Goal: Task Accomplishment & Management: Use online tool/utility

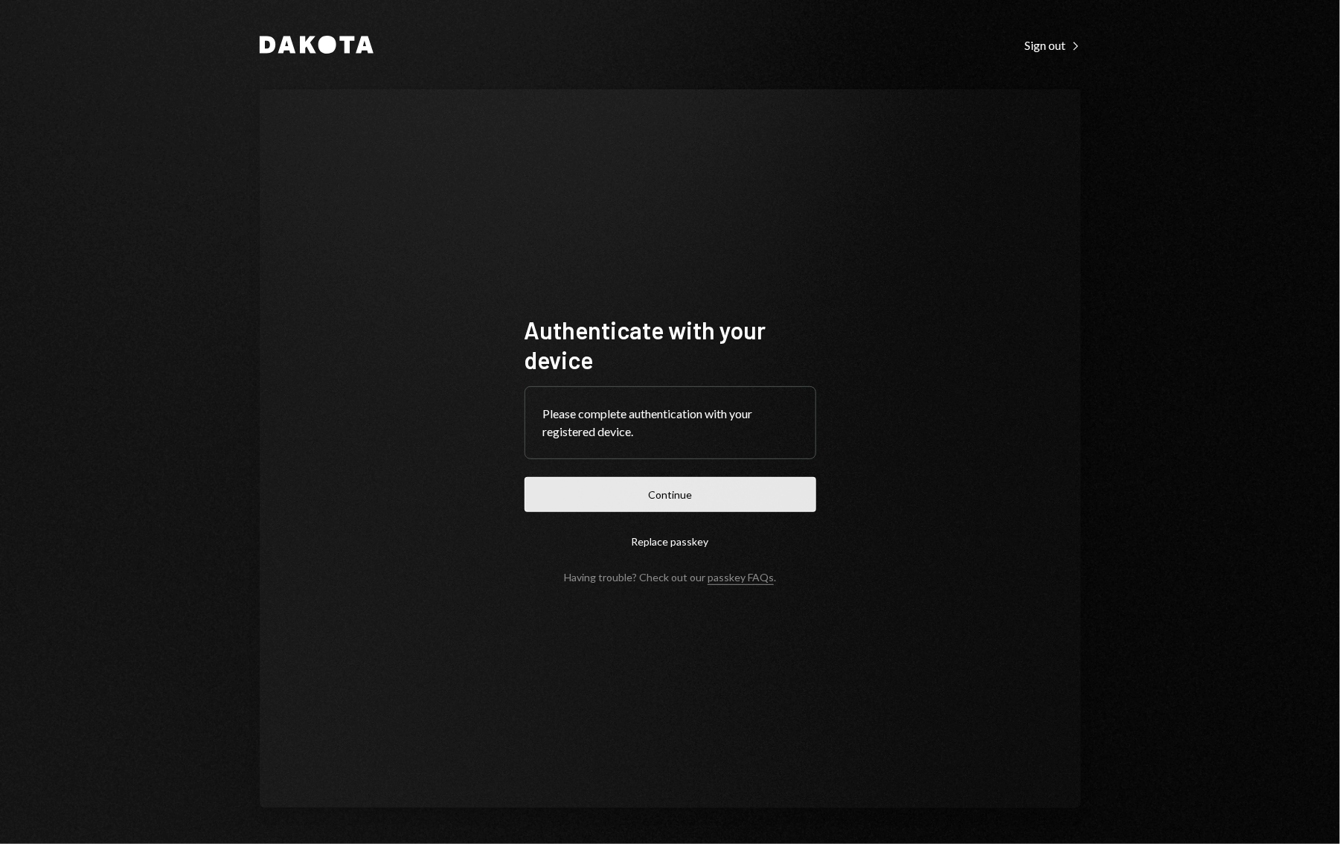
click at [708, 492] on button "Continue" at bounding box center [671, 494] width 292 height 35
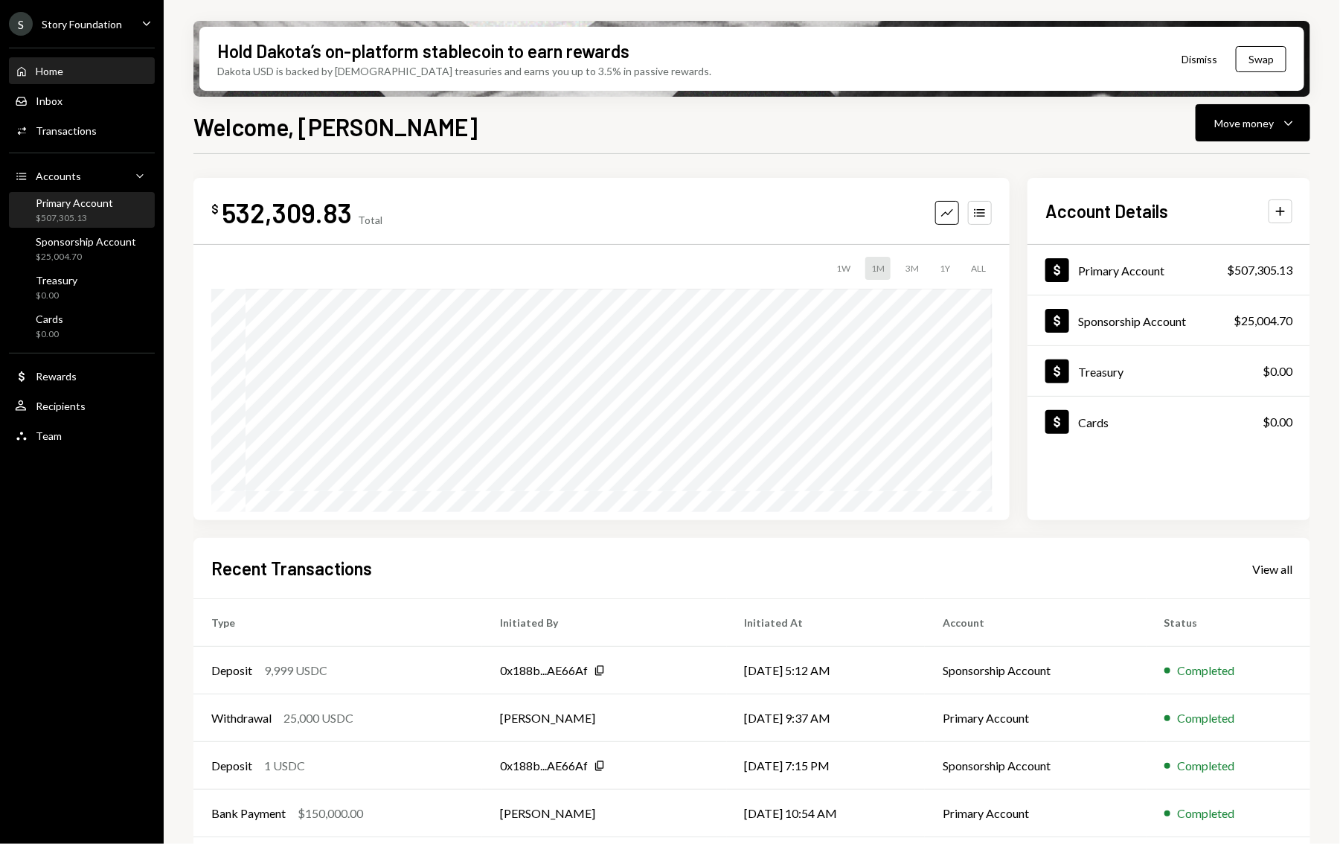
click at [40, 202] on div "Primary Account" at bounding box center [74, 202] width 77 height 13
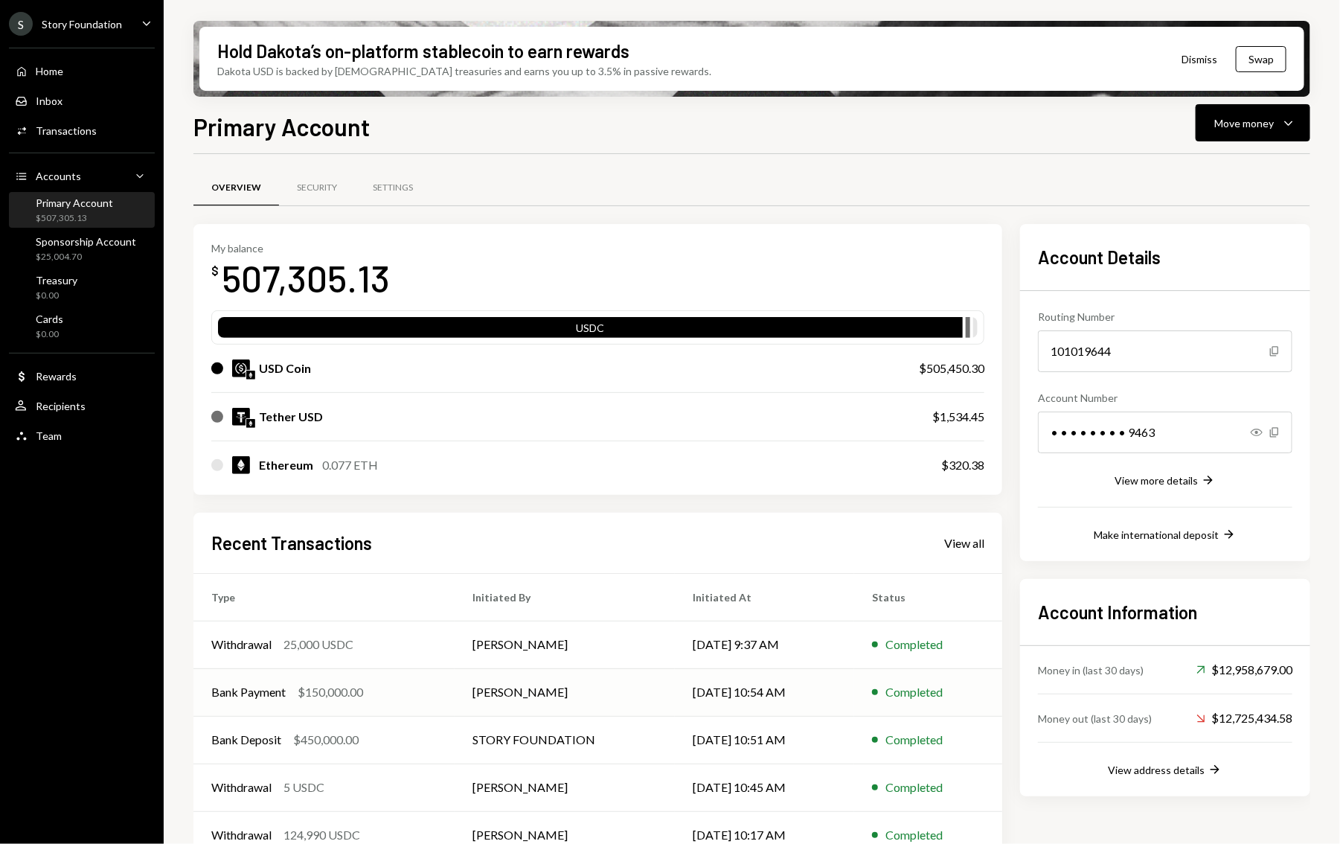
scroll to position [26, 0]
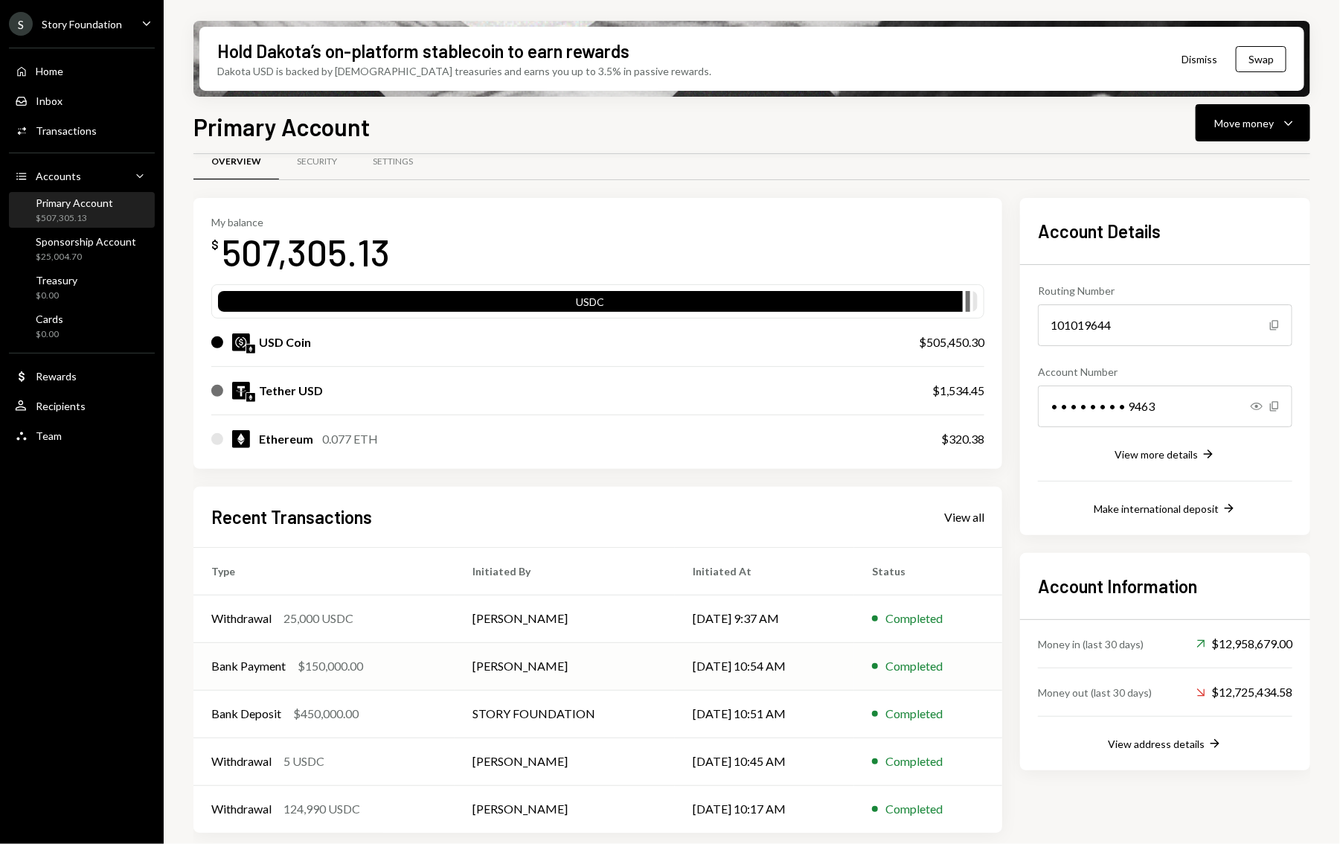
click at [426, 647] on td "Bank Payment $150,000.00" at bounding box center [323, 666] width 261 height 48
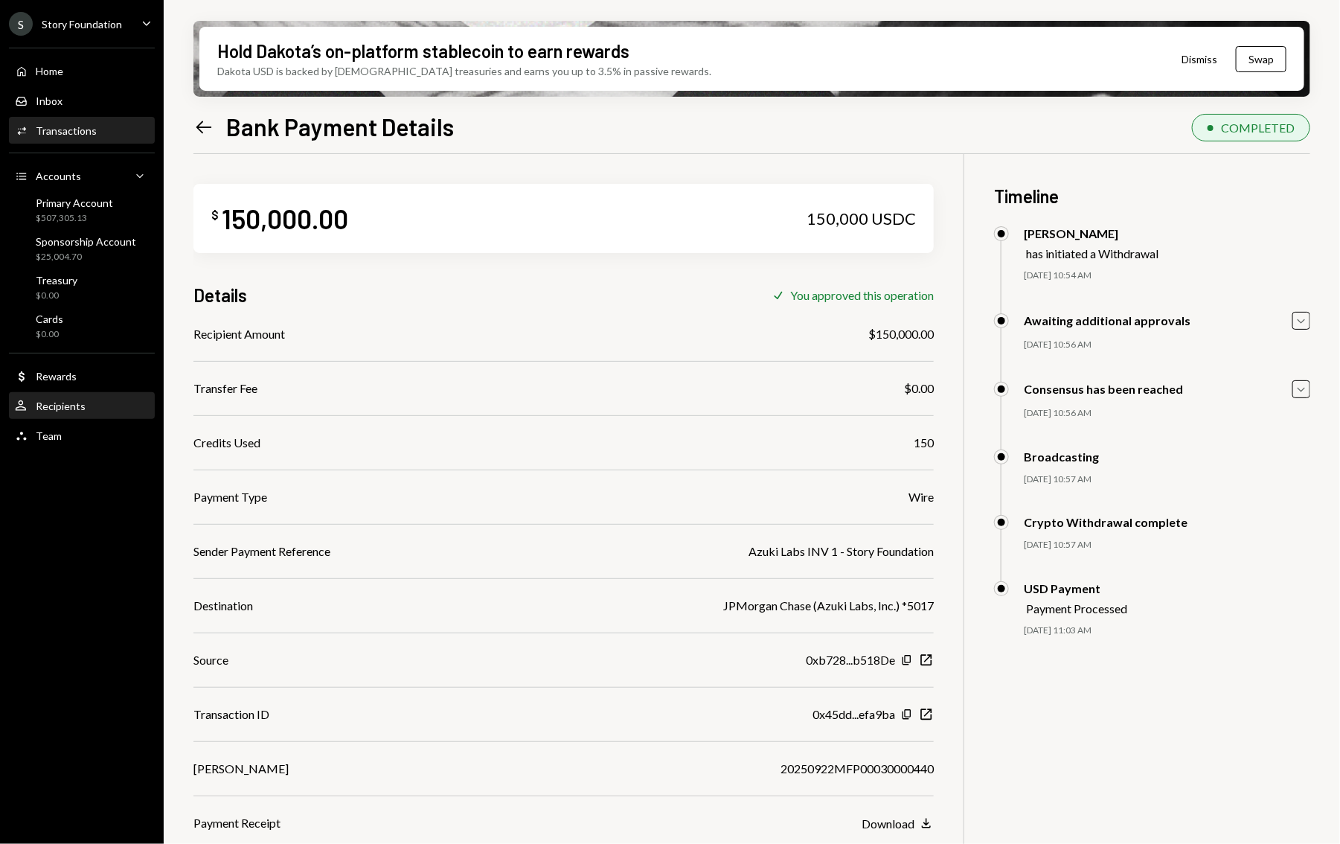
click at [101, 401] on div "User Recipients" at bounding box center [82, 406] width 134 height 13
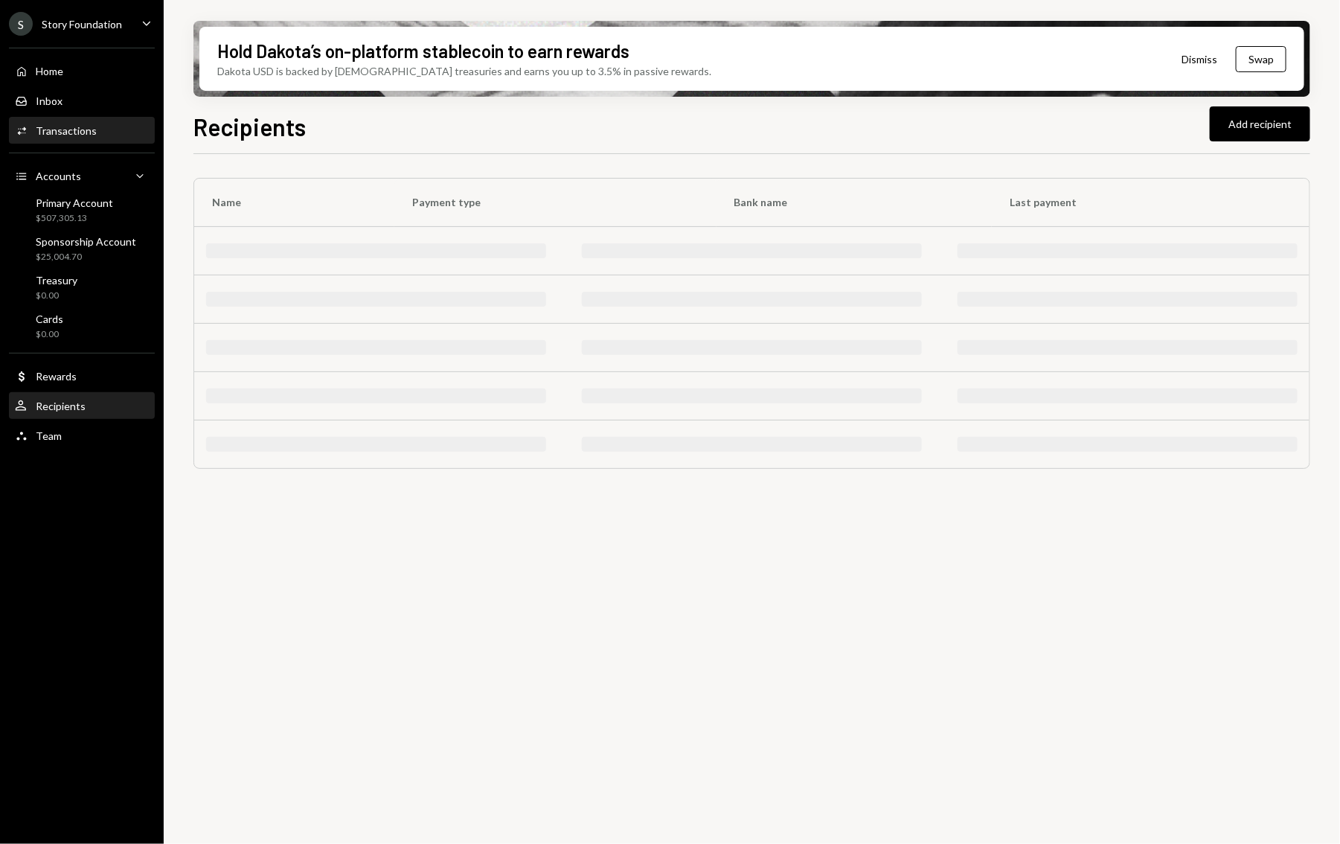
click at [68, 140] on div "Activities Transactions" at bounding box center [82, 130] width 134 height 25
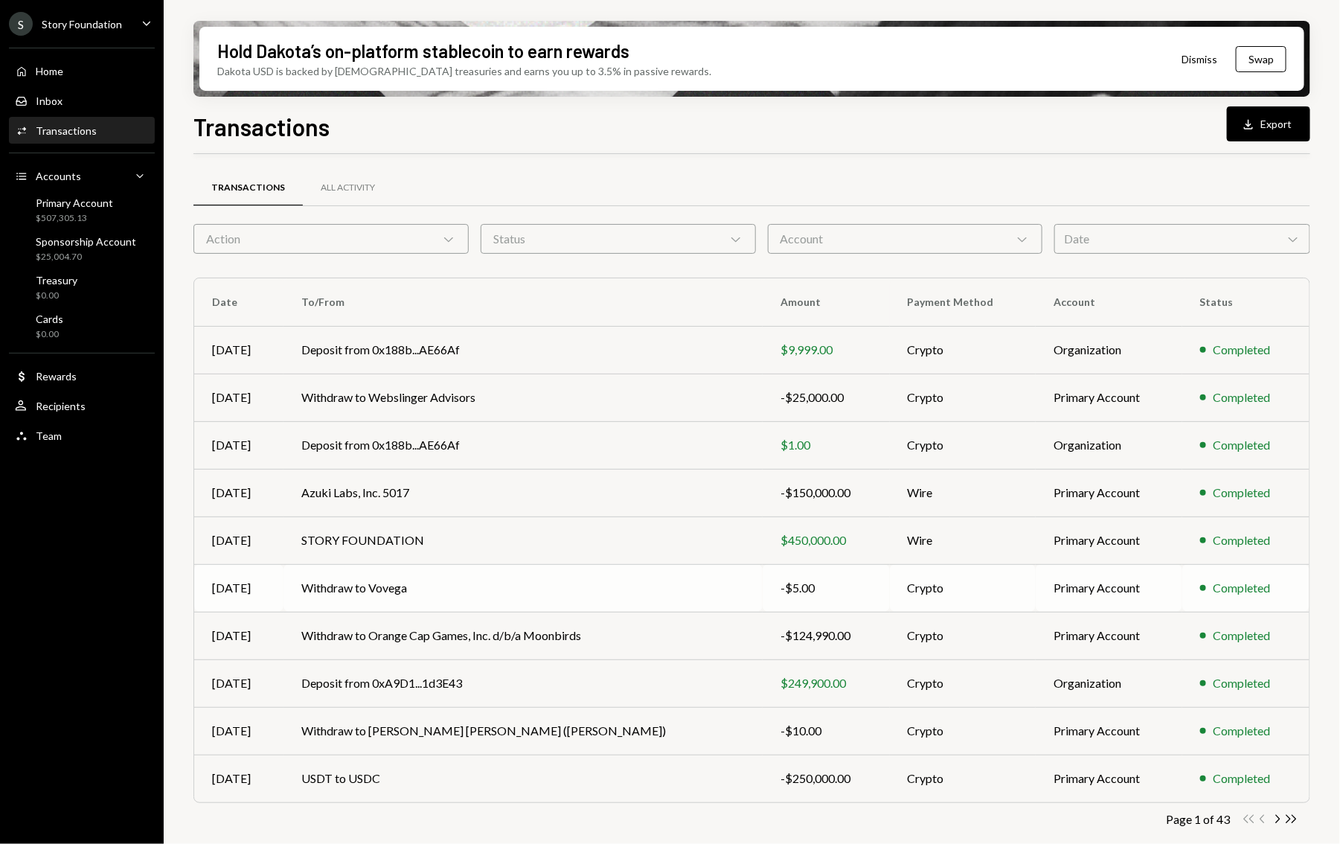
scroll to position [3, 0]
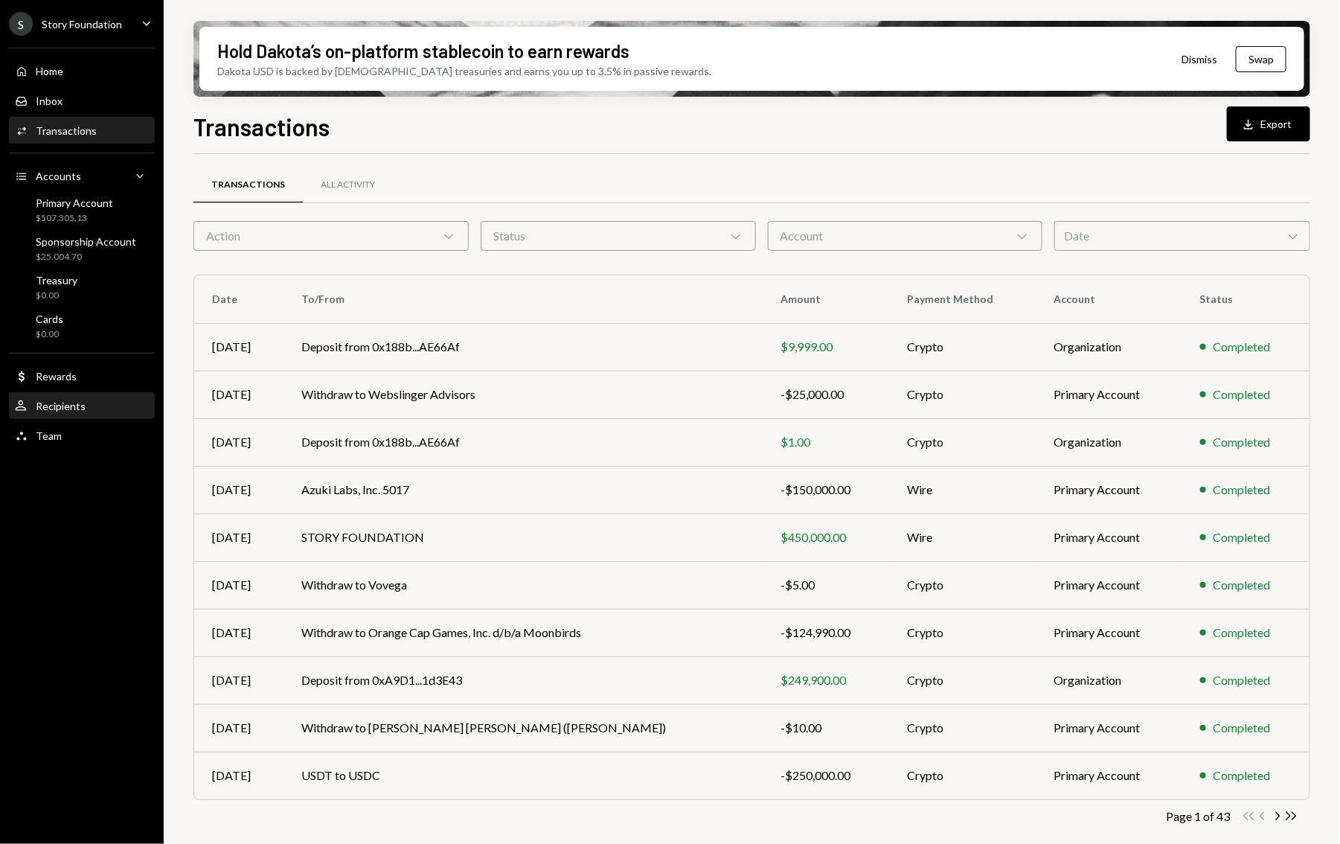
click at [106, 415] on div "User Recipients" at bounding box center [82, 406] width 134 height 25
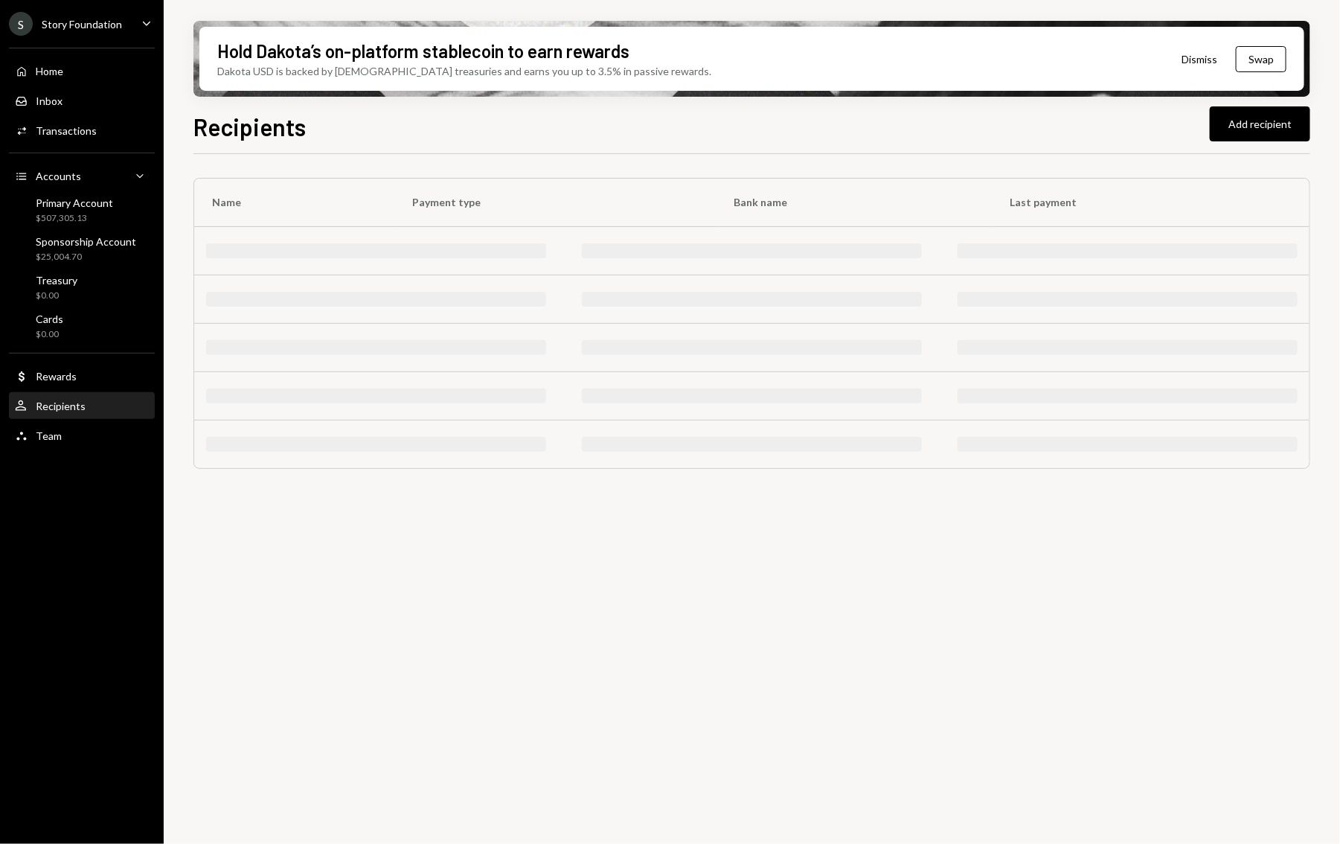
click at [81, 397] on div "User Recipients" at bounding box center [82, 406] width 134 height 25
click at [107, 406] on div "User Recipients" at bounding box center [82, 406] width 134 height 13
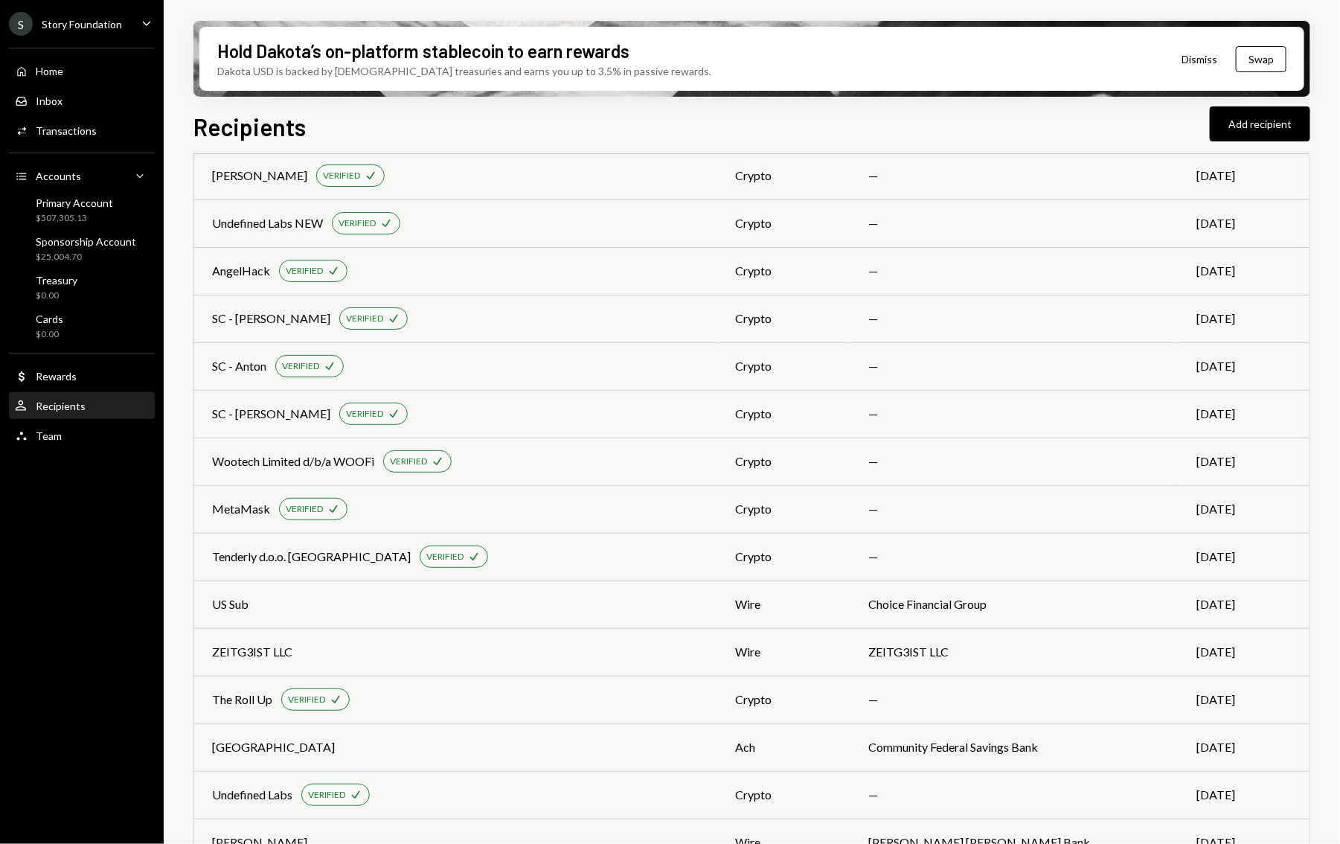
scroll to position [217, 0]
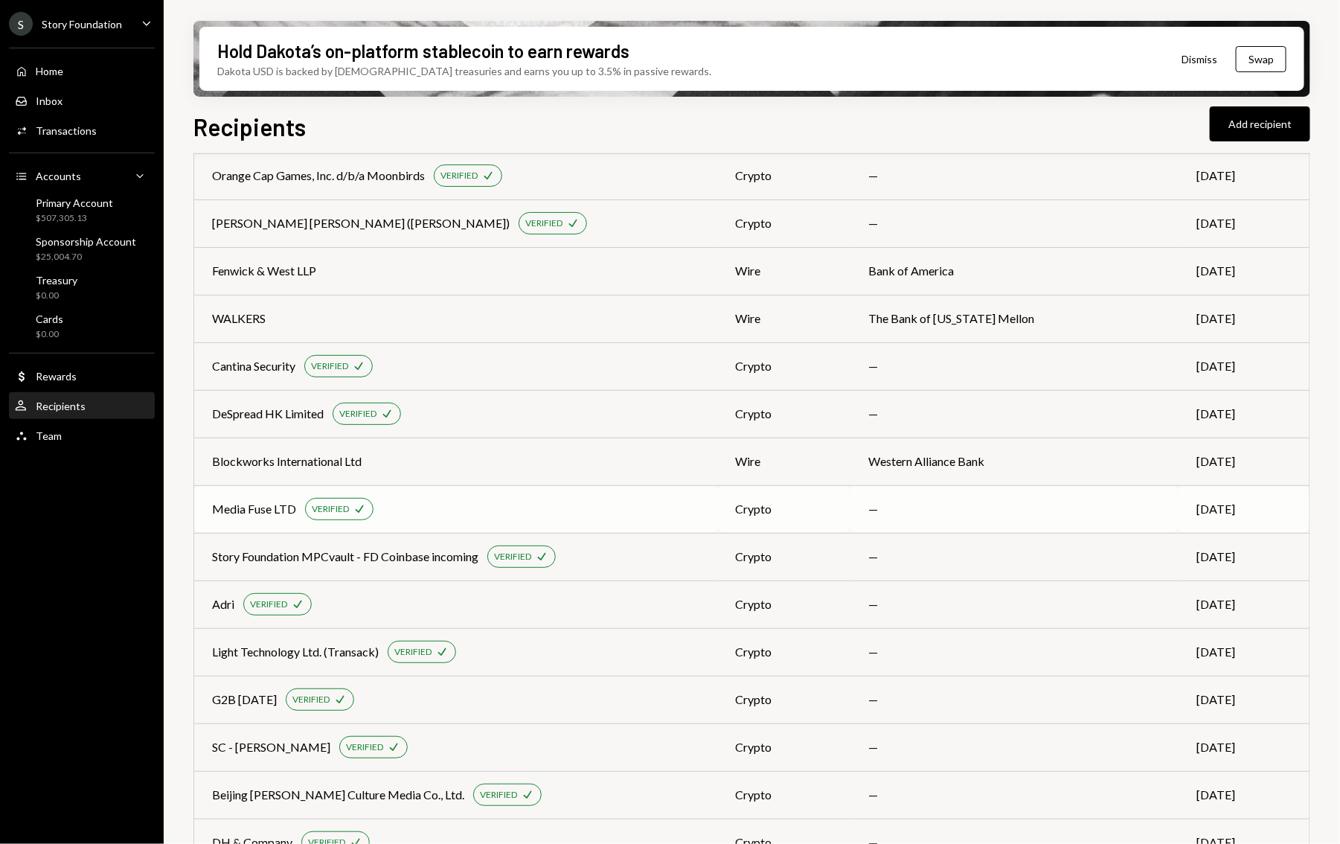
click at [1194, 513] on td "[DATE]" at bounding box center [1244, 509] width 131 height 48
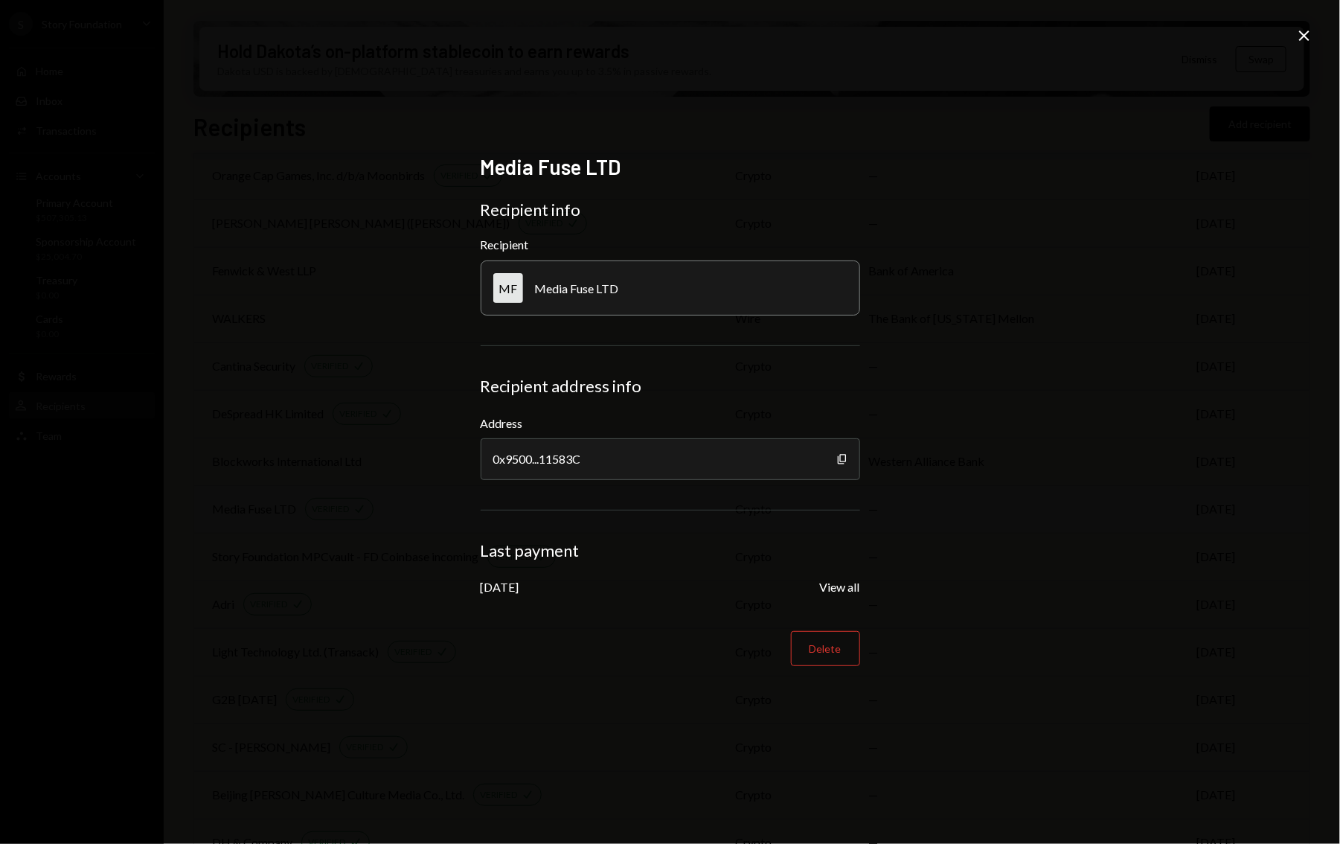
click at [1194, 513] on div "Media Fuse LTD Recipient info Recipient MF Media Fuse LTD Recipient address inf…" at bounding box center [670, 422] width 1340 height 844
click at [1309, 40] on icon "Close" at bounding box center [1305, 36] width 18 height 18
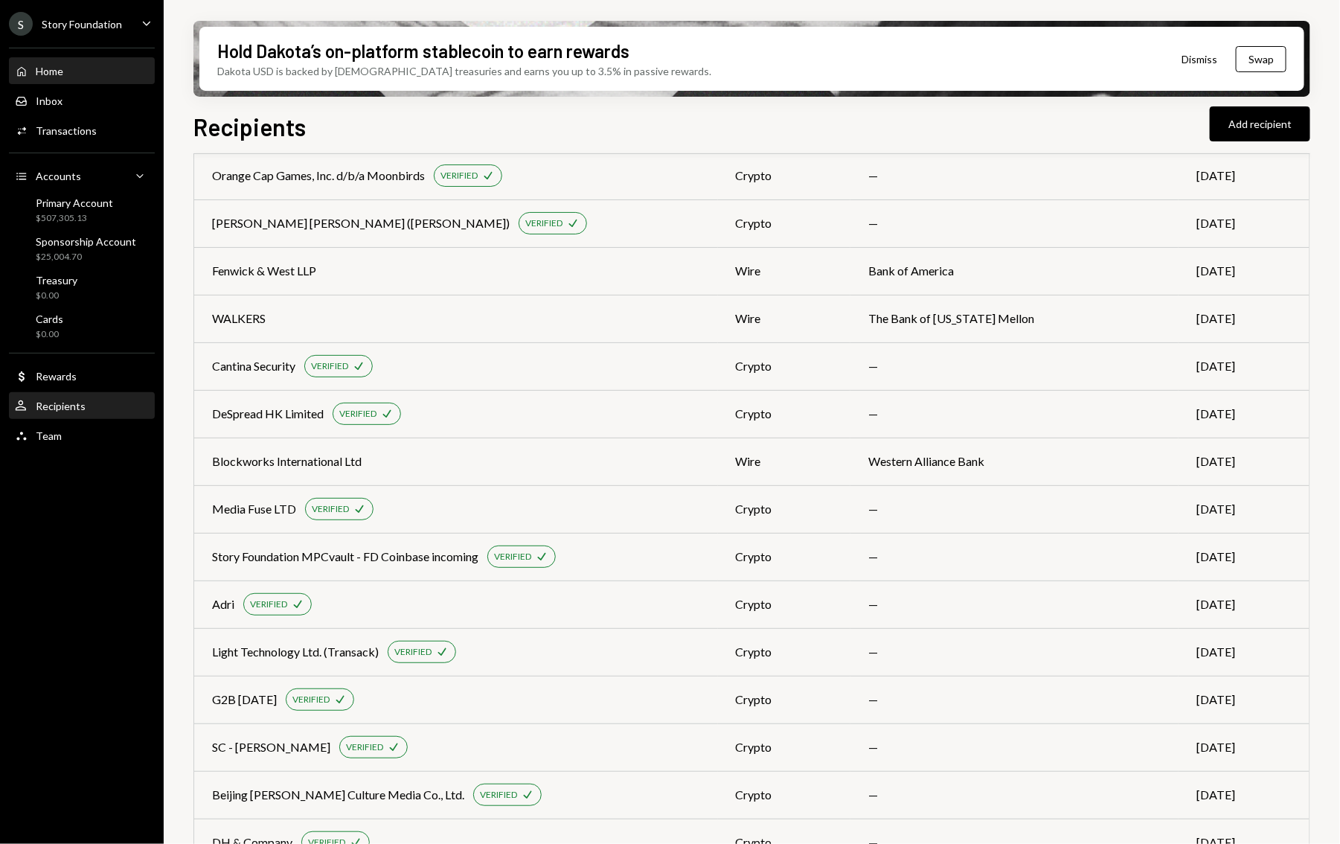
click at [88, 65] on div "Home Home" at bounding box center [82, 71] width 134 height 13
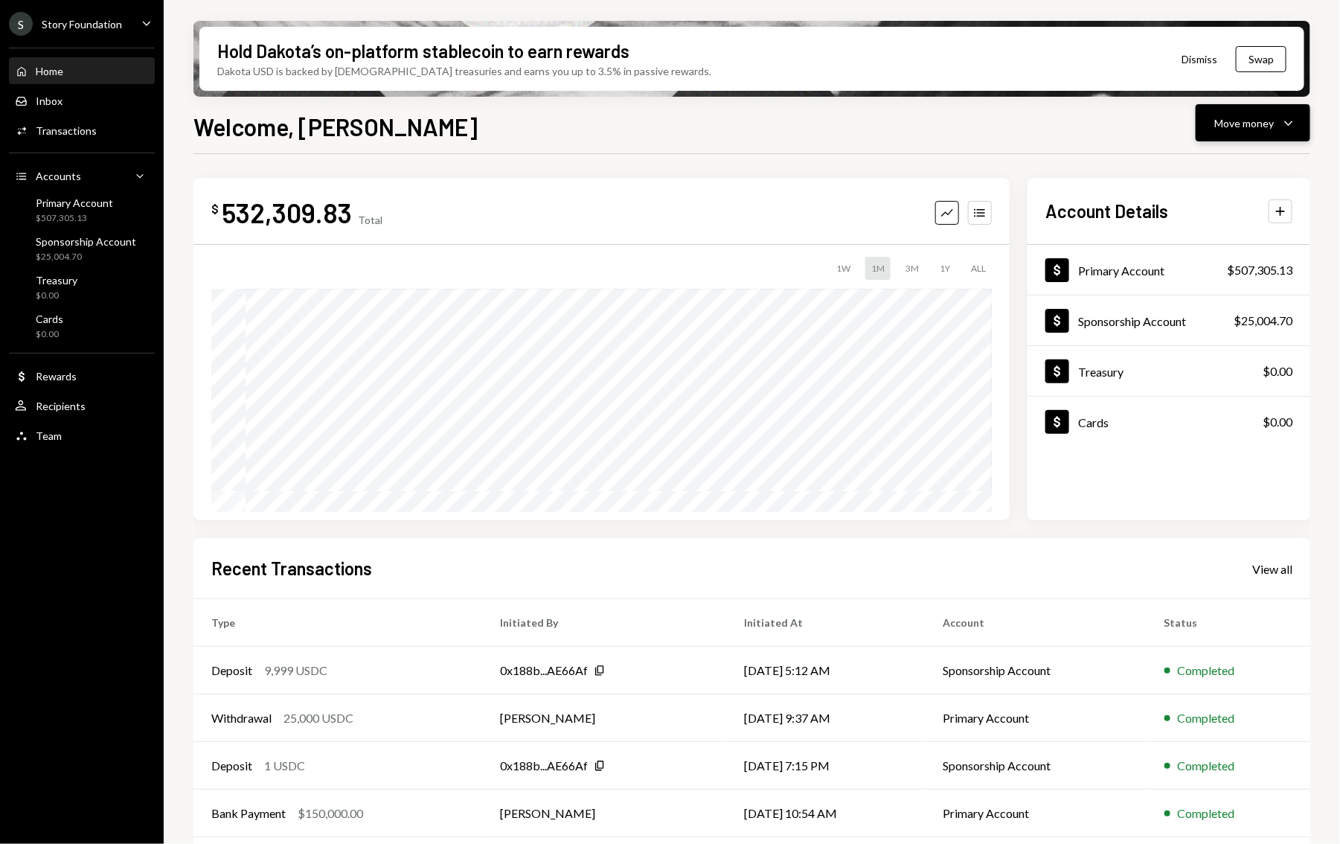
click at [1301, 115] on button "Move money Caret Down" at bounding box center [1253, 122] width 115 height 37
click at [1240, 164] on div "Send" at bounding box center [1242, 168] width 109 height 16
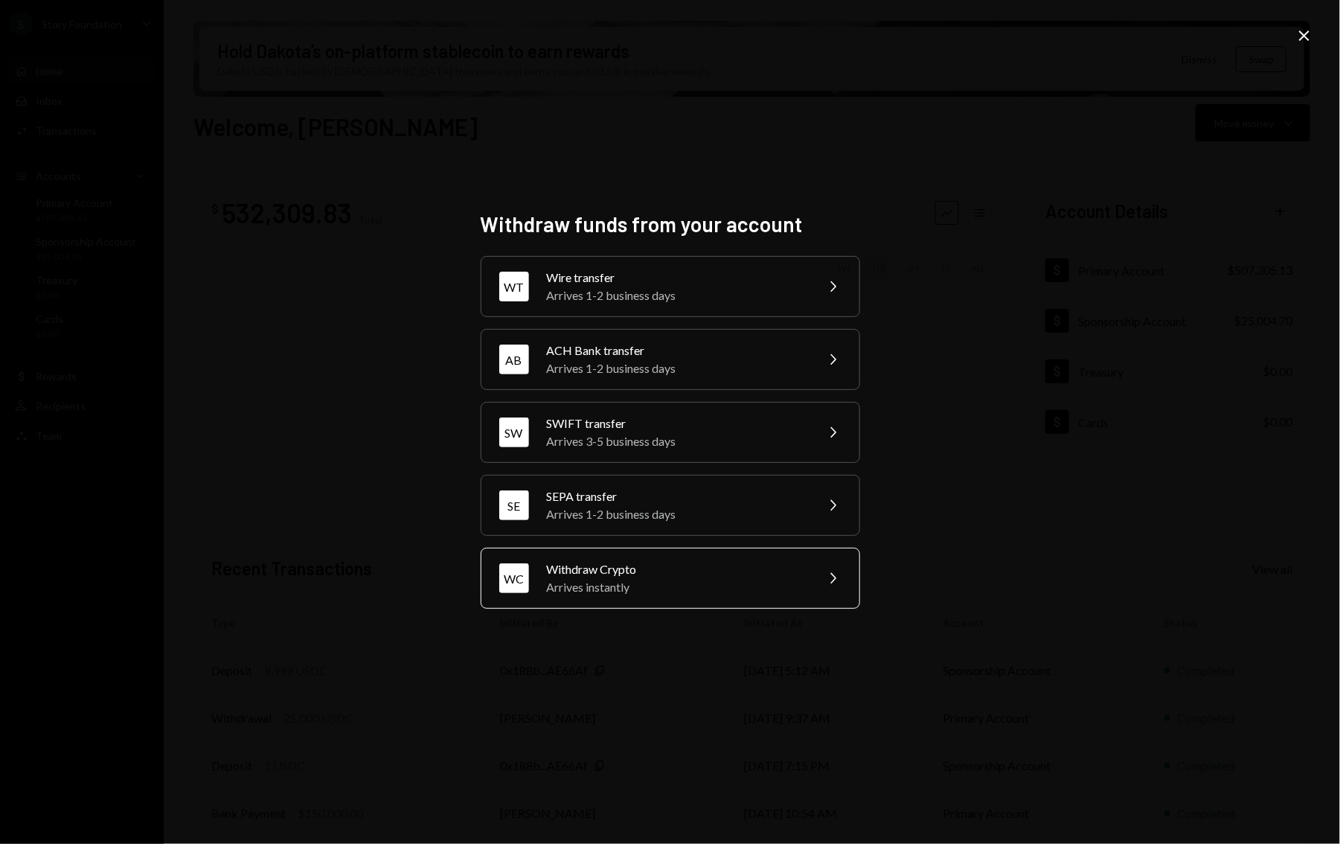
click at [630, 578] on div "Arrives instantly" at bounding box center [676, 587] width 259 height 18
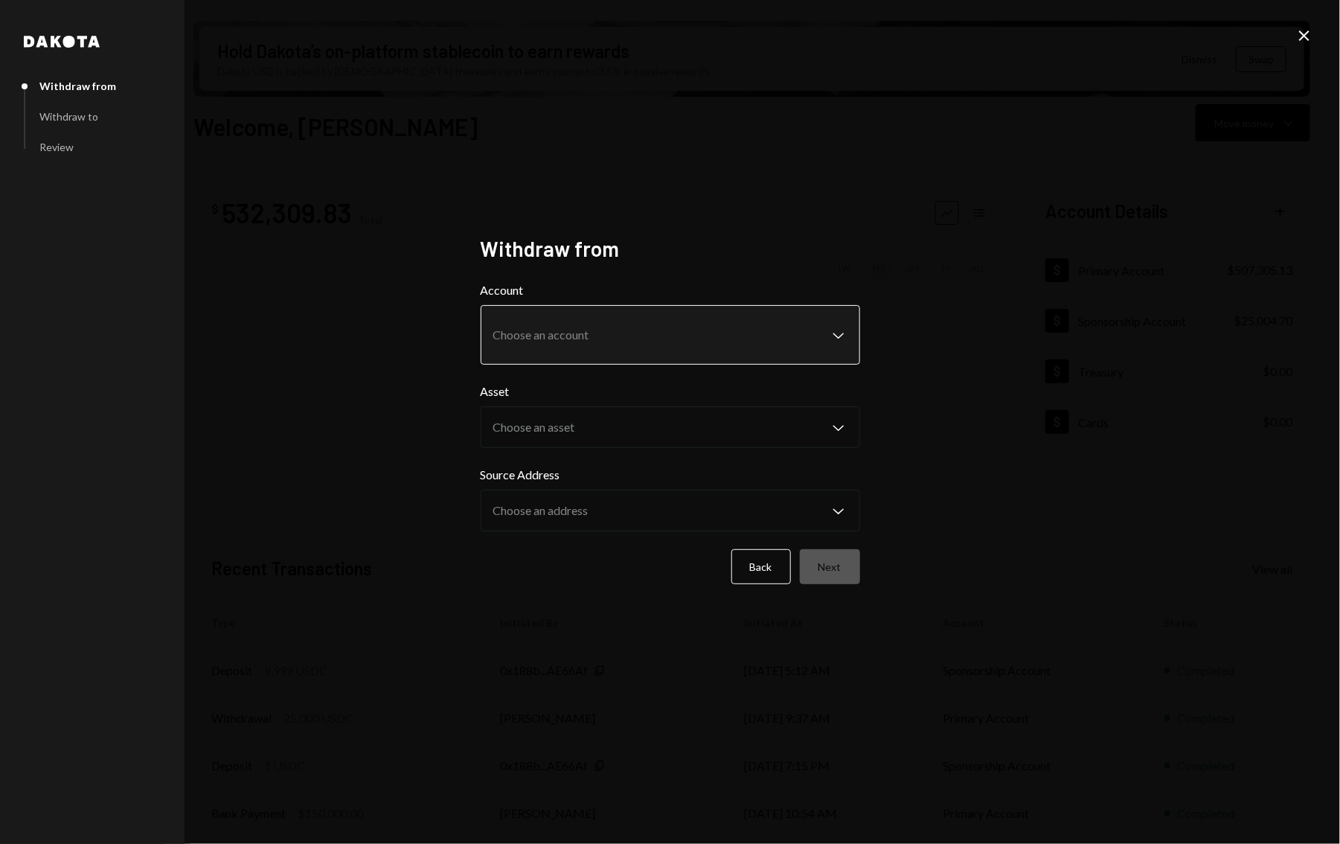
click at [633, 334] on body "S Story Foundation Caret Down Home Home Inbox Inbox Activities Transactions Acc…" at bounding box center [670, 422] width 1340 height 844
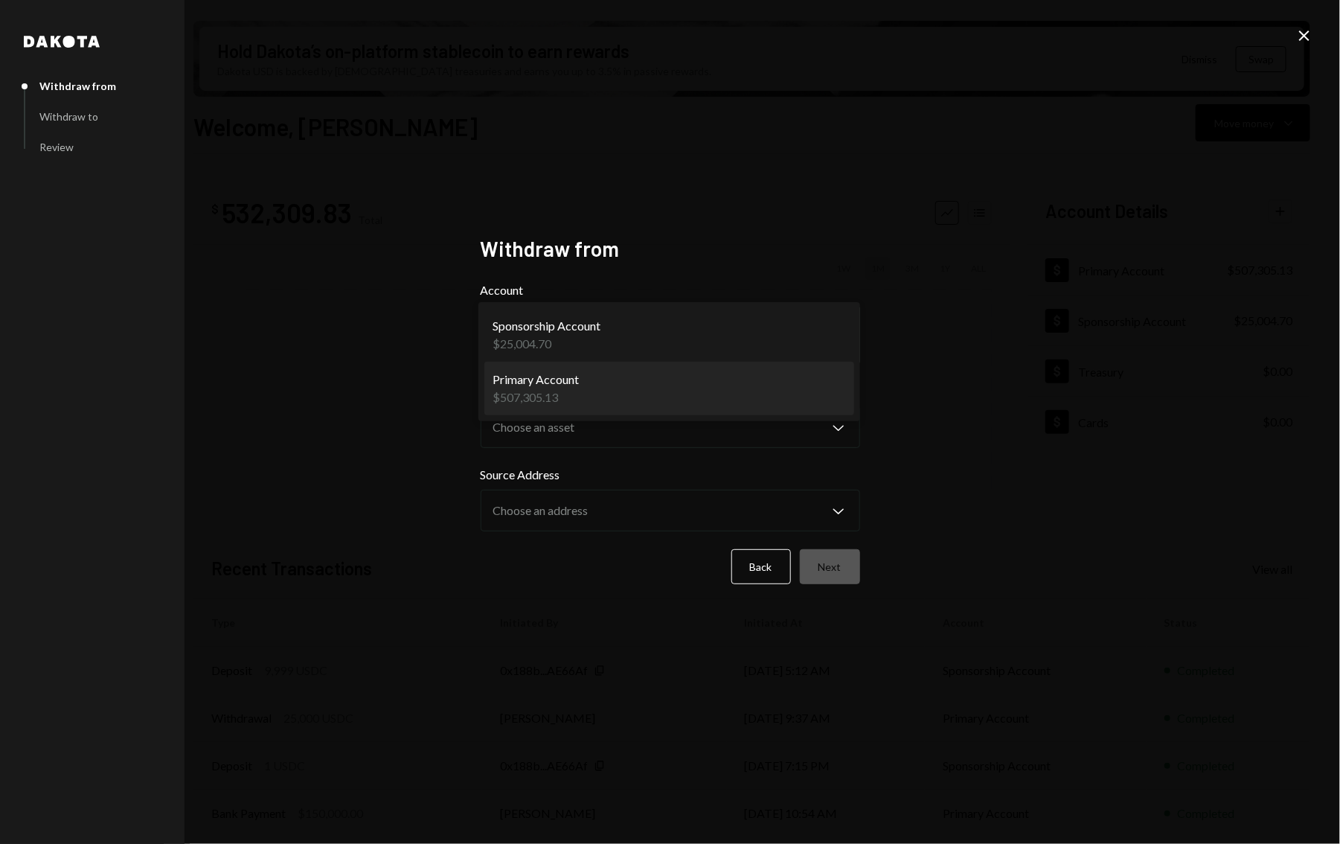
select select "**********"
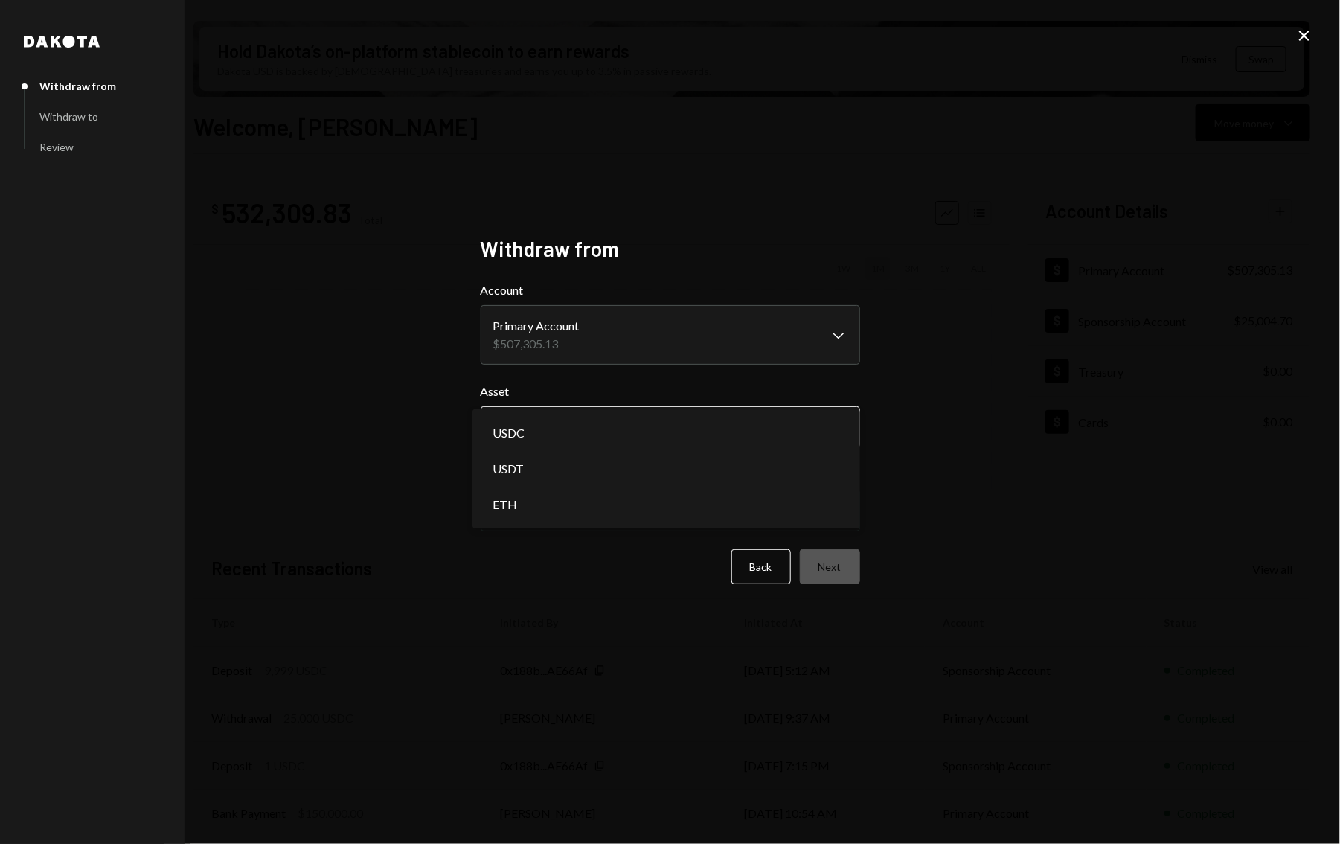
click at [592, 417] on body "S Story Foundation Caret Down Home Home Inbox Inbox Activities Transactions Acc…" at bounding box center [670, 422] width 1340 height 844
select select "****"
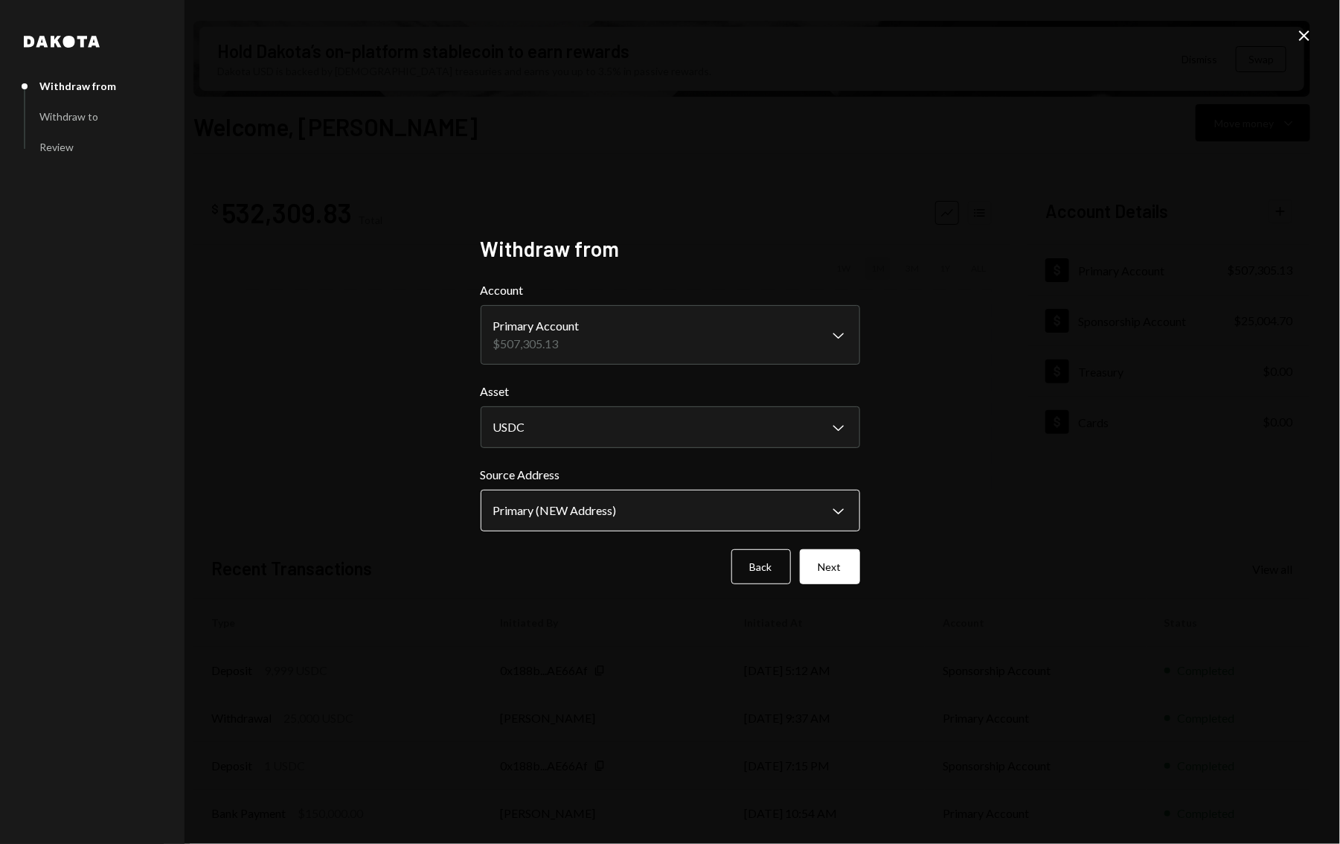
click at [589, 507] on body "S Story Foundation Caret Down Home Home Inbox Inbox Activities Transactions Acc…" at bounding box center [670, 422] width 1340 height 844
click at [833, 565] on button "Next" at bounding box center [830, 566] width 60 height 35
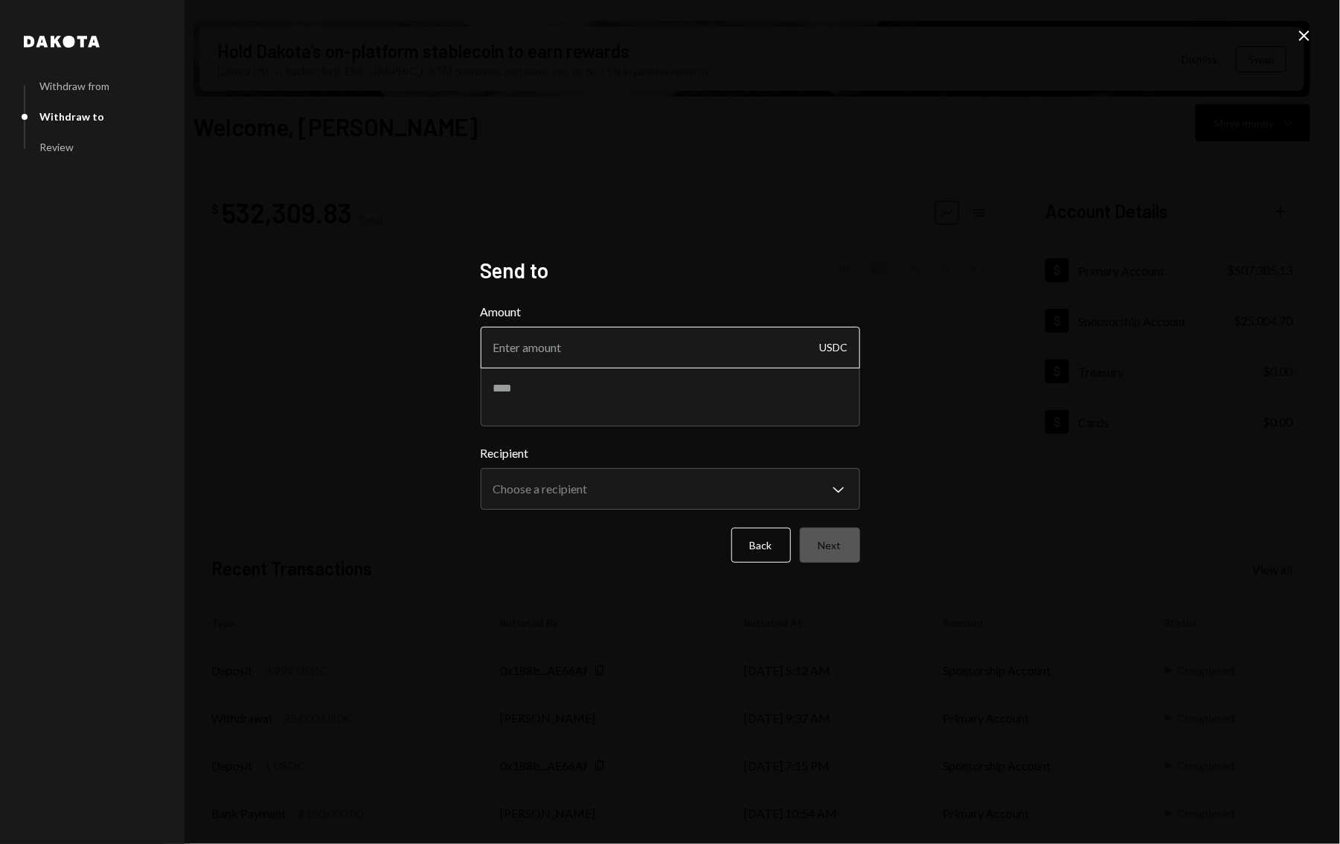
click at [597, 338] on input "Amount" at bounding box center [671, 348] width 380 height 42
click at [598, 397] on textarea at bounding box center [671, 397] width 380 height 60
paste textarea "**********"
drag, startPoint x: 715, startPoint y: 388, endPoint x: 608, endPoint y: 388, distance: 107.2
click at [608, 388] on textarea "**********" at bounding box center [671, 397] width 380 height 60
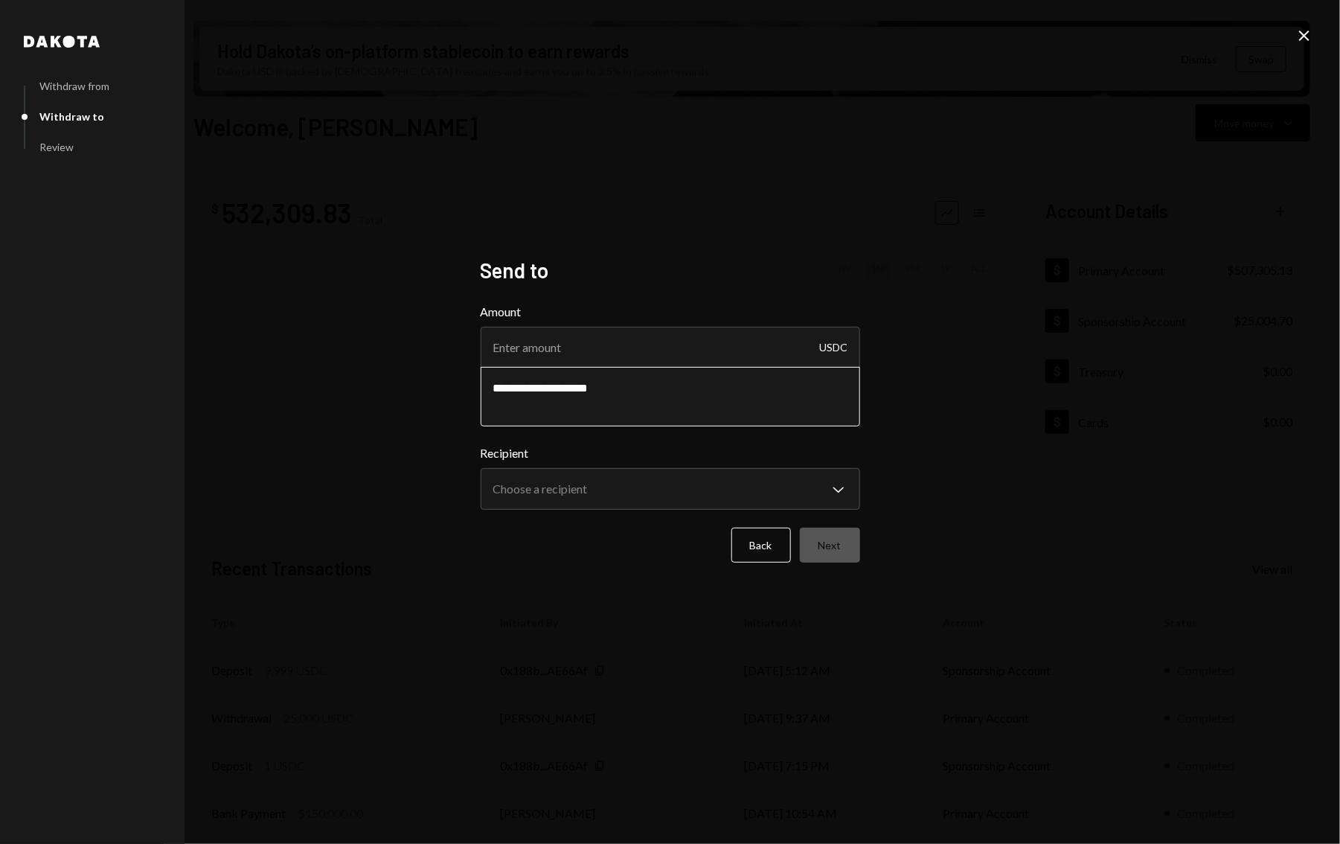
paste textarea "******"
type textarea "**********"
click at [595, 353] on input "Amount" at bounding box center [671, 348] width 380 height 42
type input "30000"
click at [694, 493] on body "S Story Foundation Caret Down Home Home Inbox Inbox Activities Transactions Acc…" at bounding box center [670, 422] width 1340 height 844
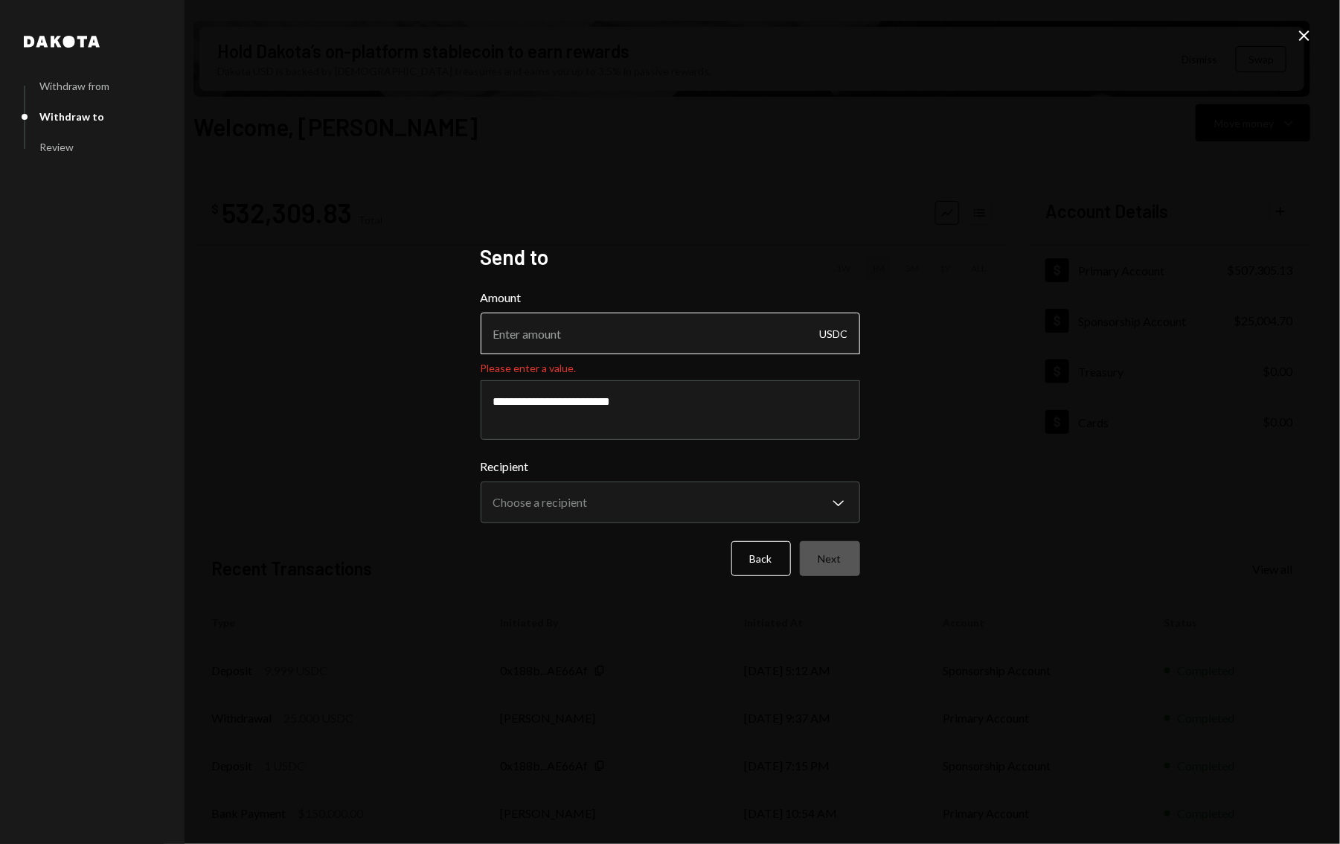
click at [612, 340] on input "Amount" at bounding box center [671, 334] width 380 height 42
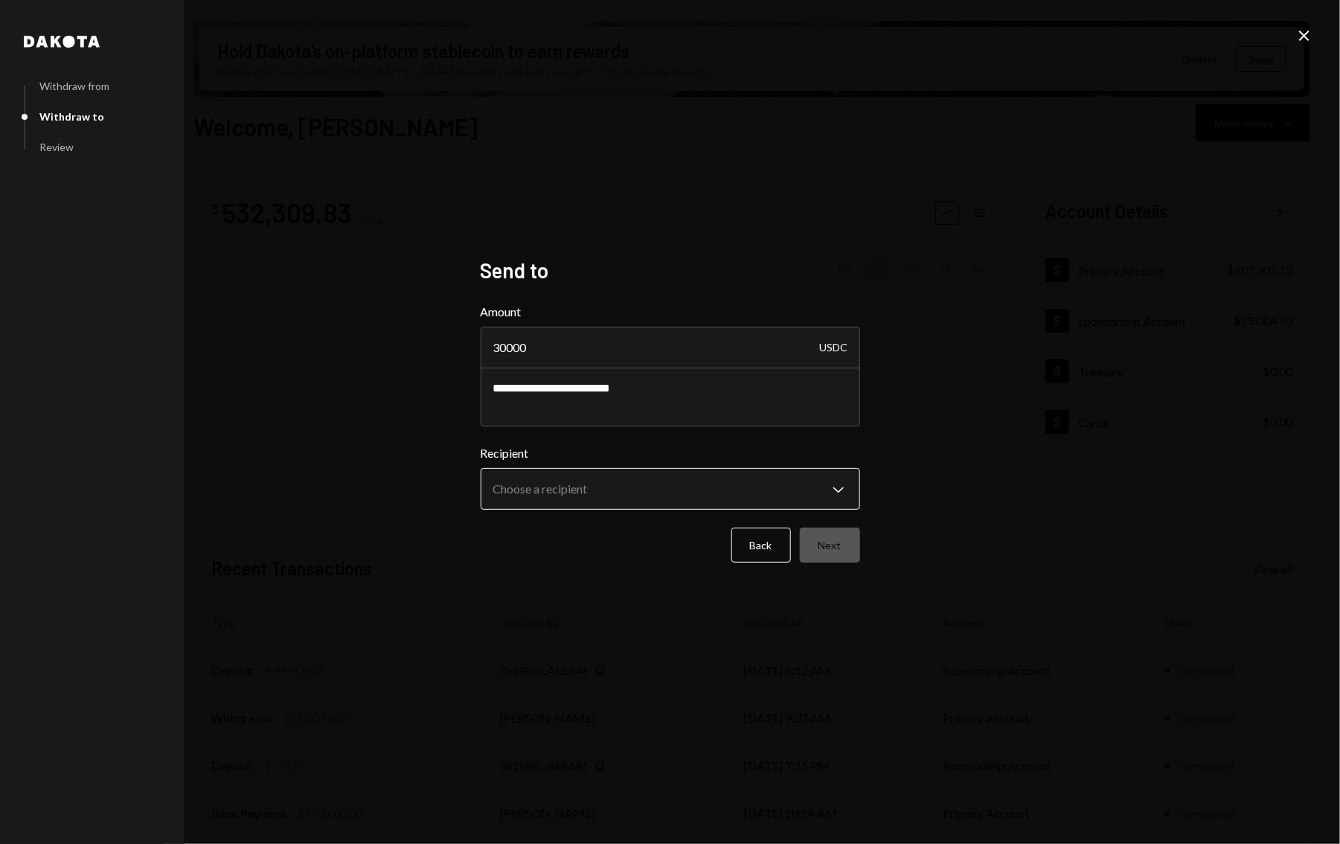
type input "30000"
click at [612, 495] on body "S Story Foundation Caret Down Home Home Inbox Inbox Activities Transactions Acc…" at bounding box center [670, 422] width 1340 height 844
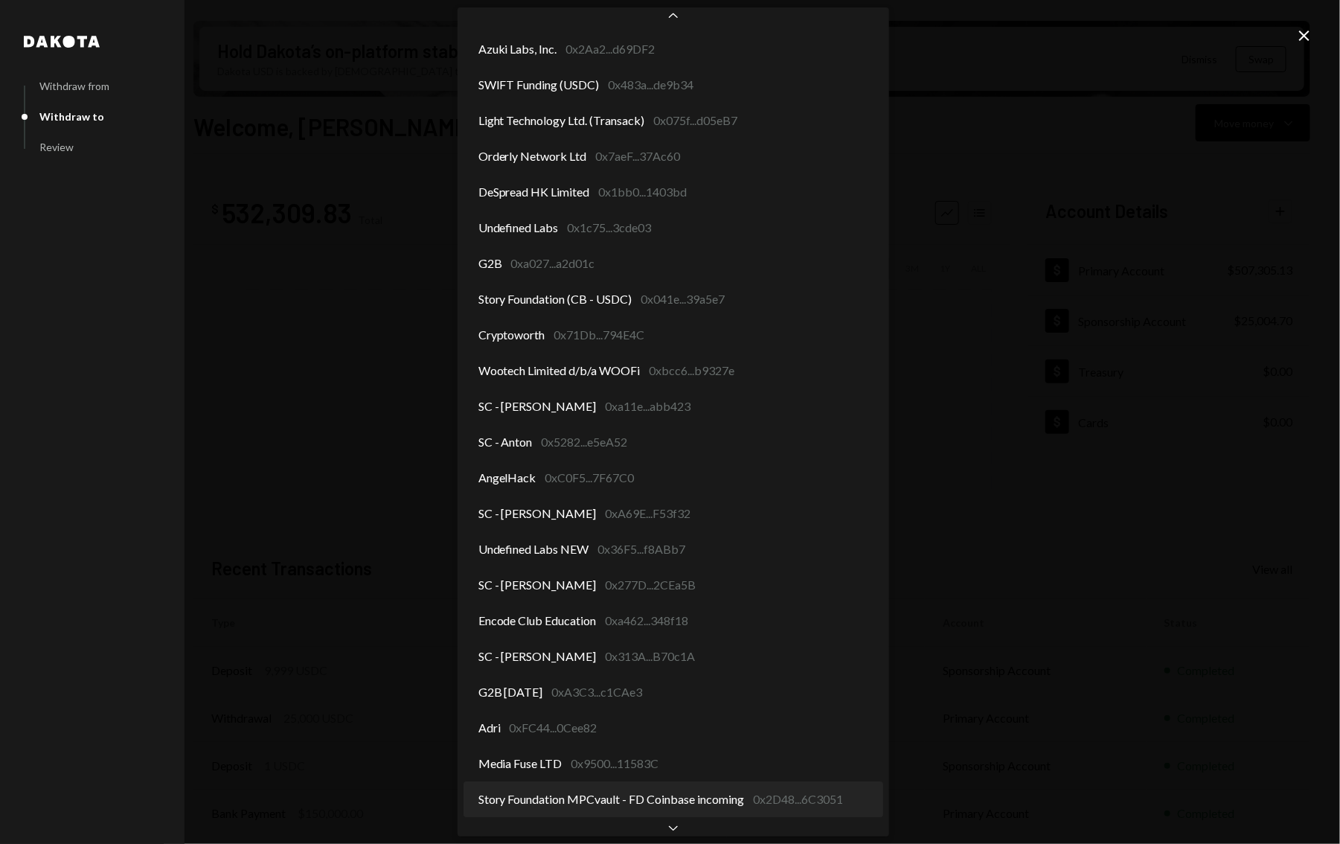
scroll to position [2107, 0]
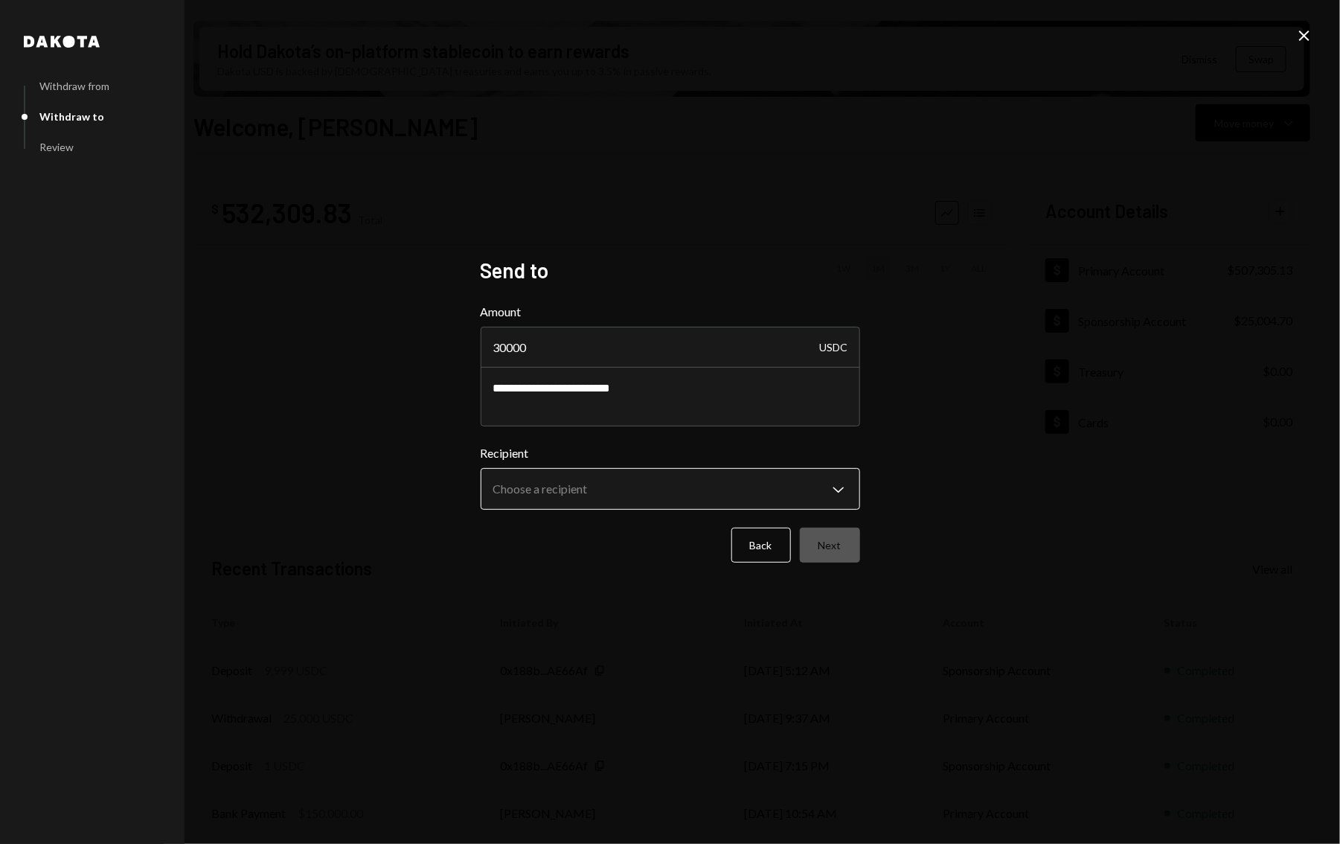
click at [842, 487] on body "S Story Foundation Caret Down Home Home Inbox Inbox Activities Transactions Acc…" at bounding box center [670, 422] width 1340 height 844
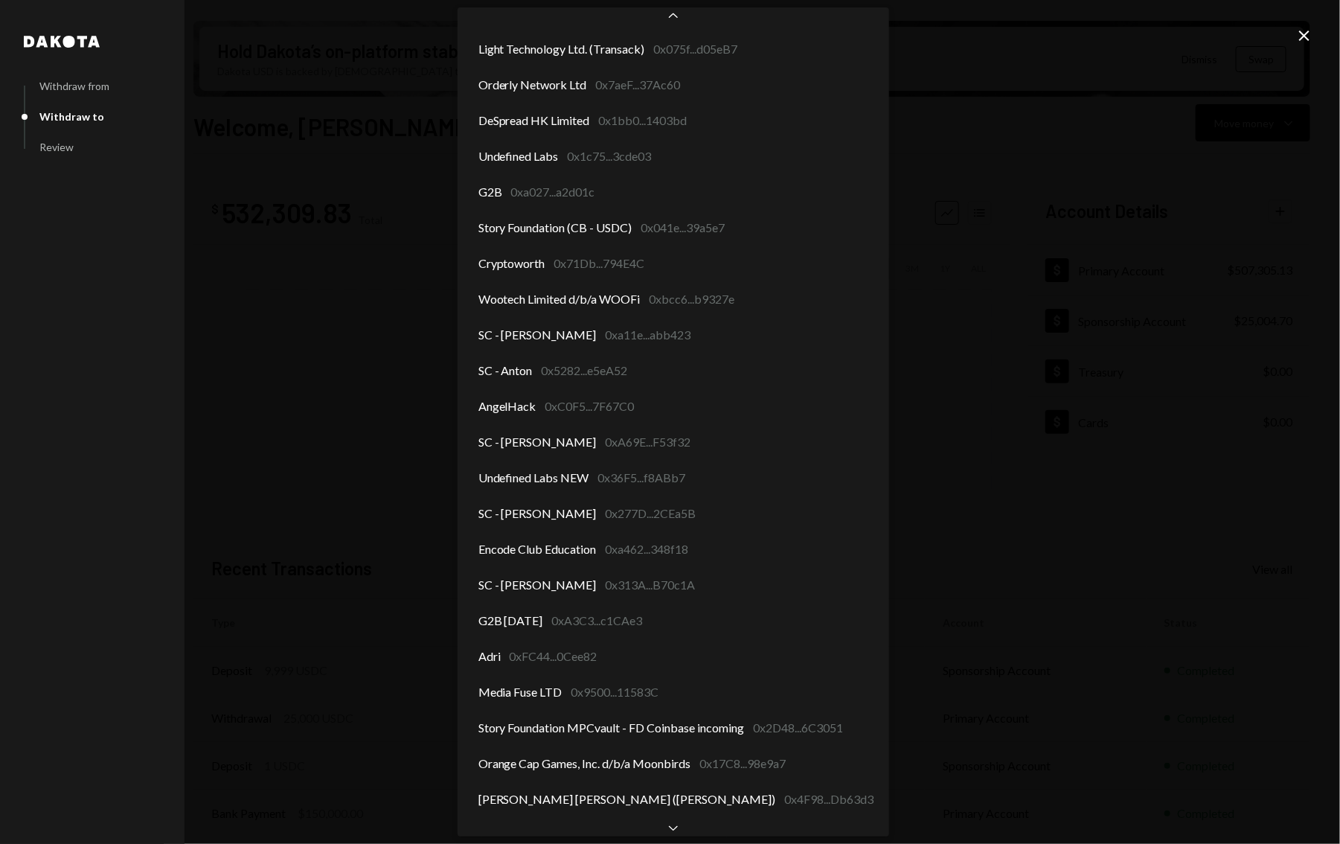
scroll to position [2130, 0]
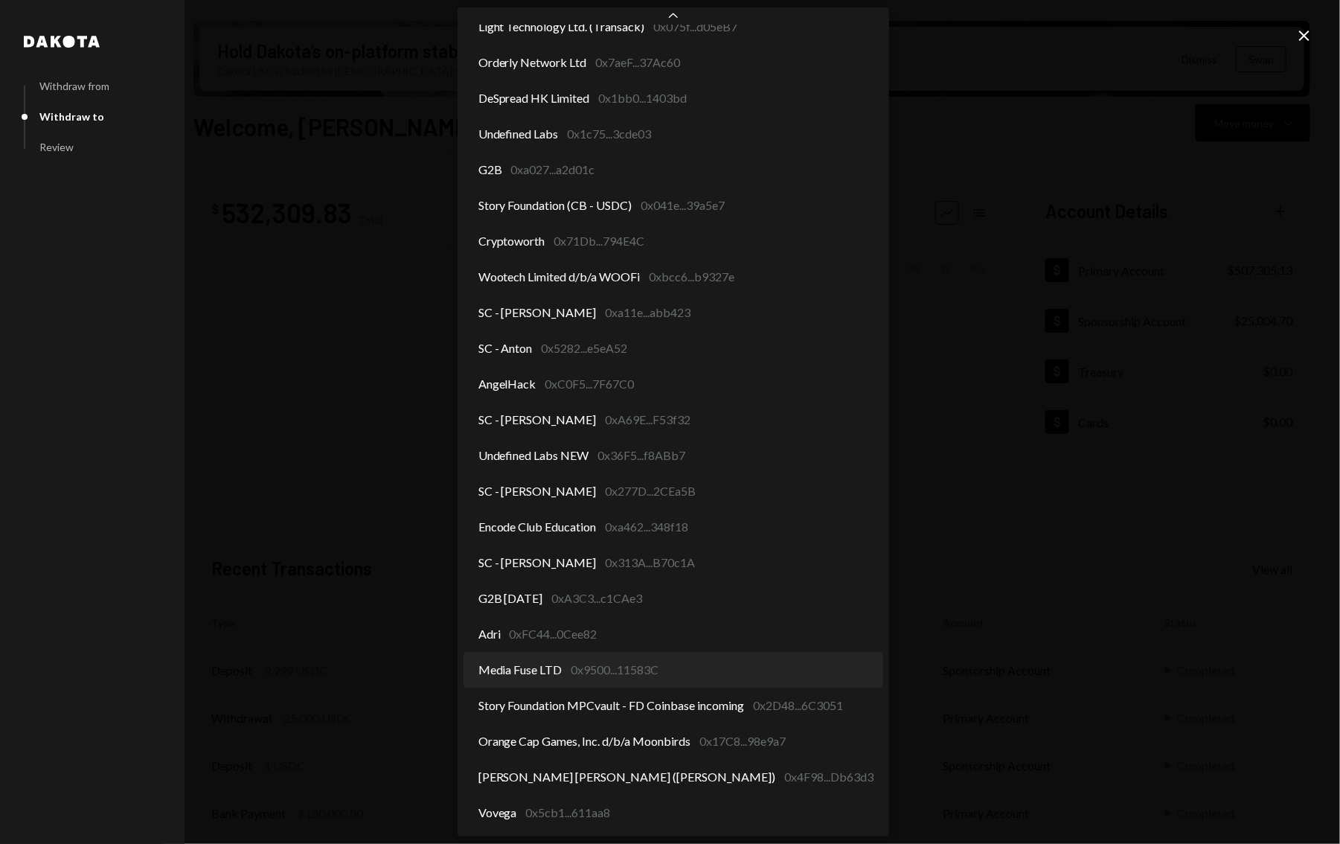
select select "**********"
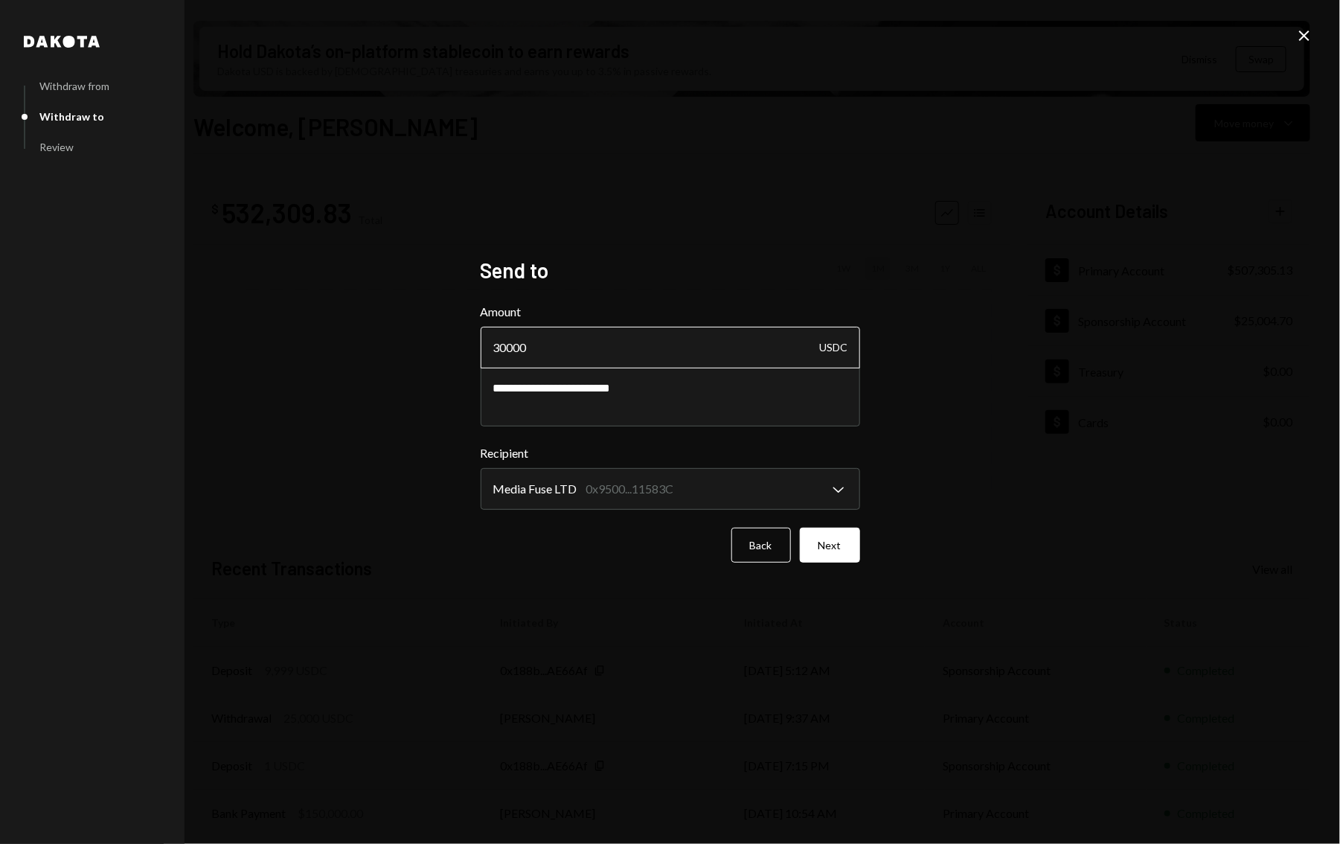
click at [592, 336] on input "30000" at bounding box center [671, 348] width 380 height 42
click at [829, 542] on button "Next" at bounding box center [830, 545] width 60 height 35
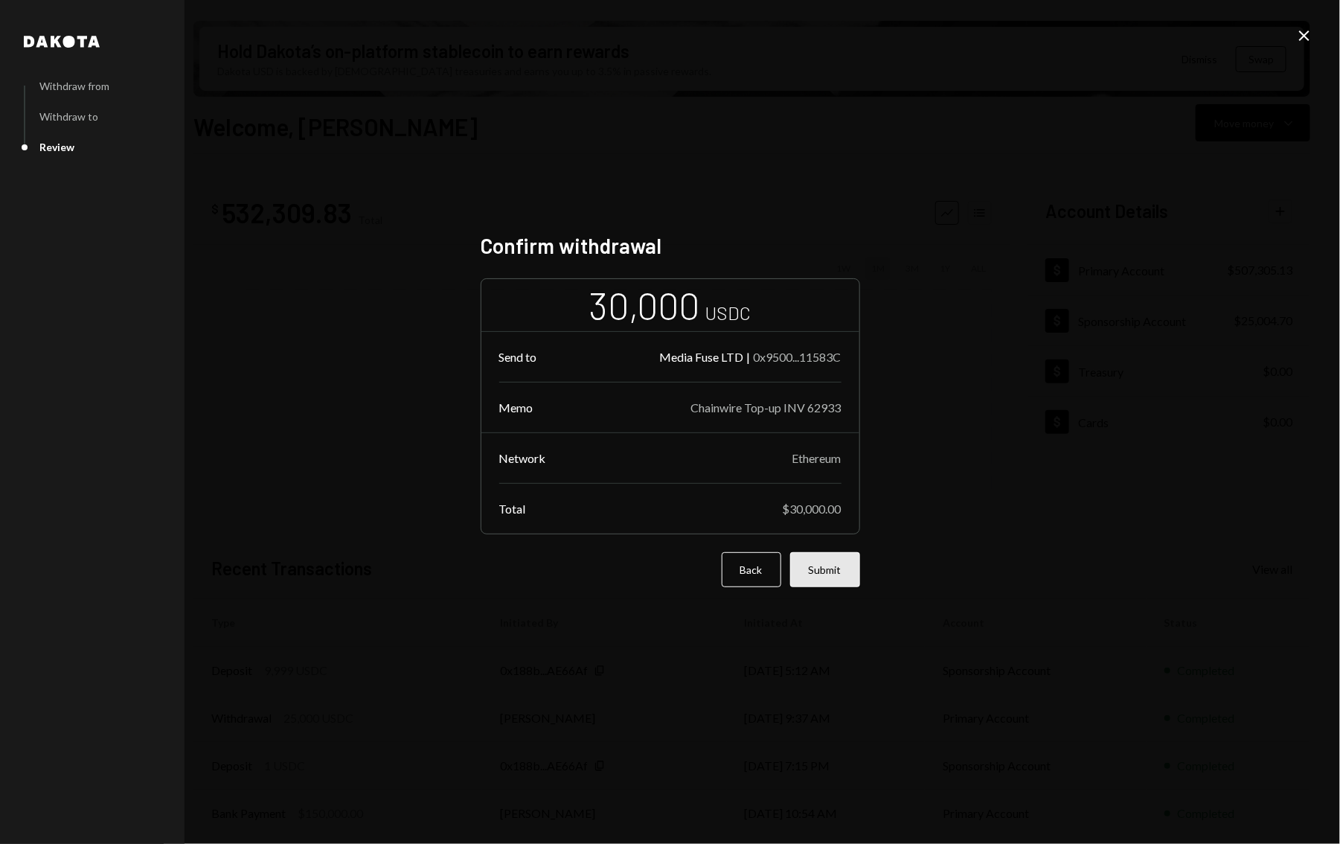
click at [831, 571] on button "Submit" at bounding box center [825, 569] width 70 height 35
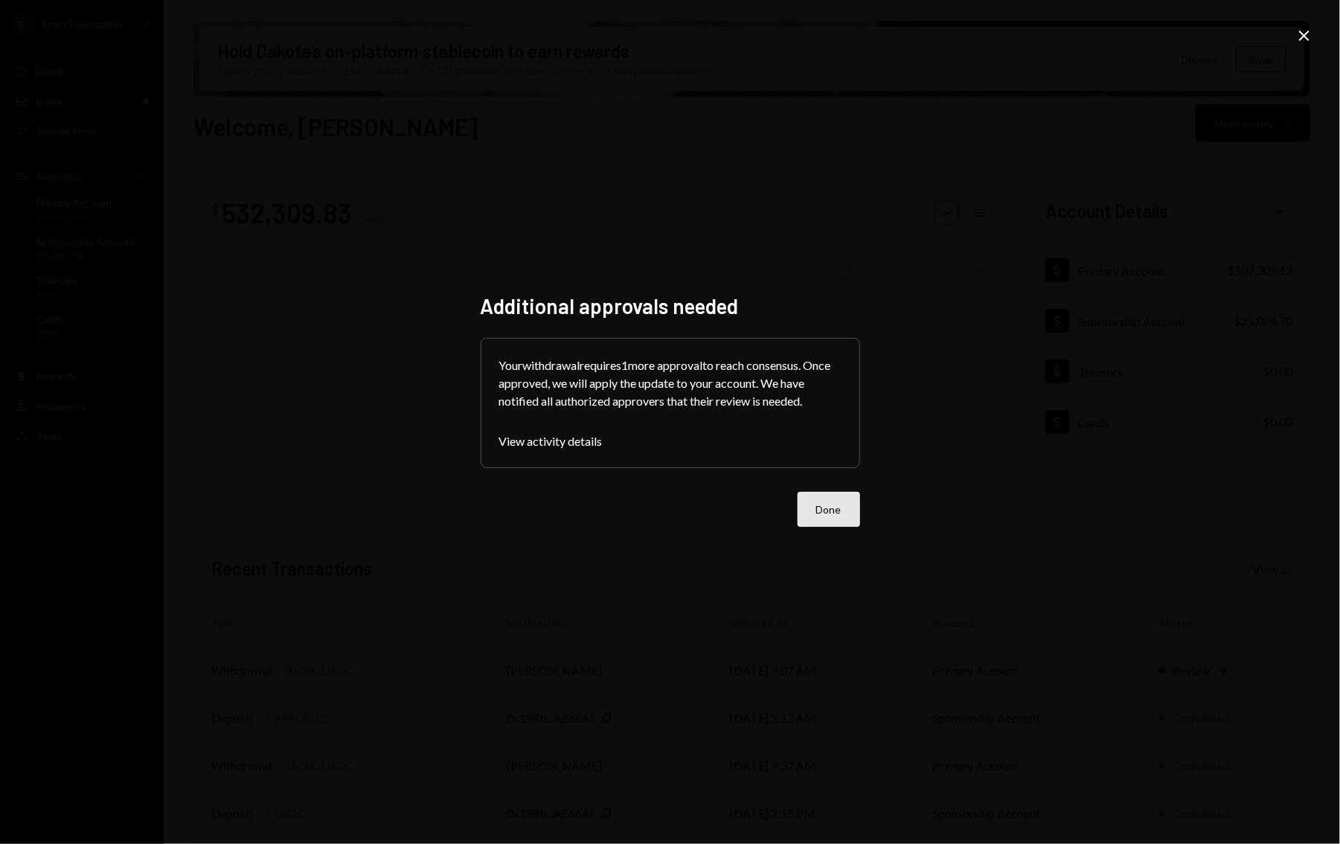
click at [857, 505] on button "Done" at bounding box center [829, 509] width 63 height 35
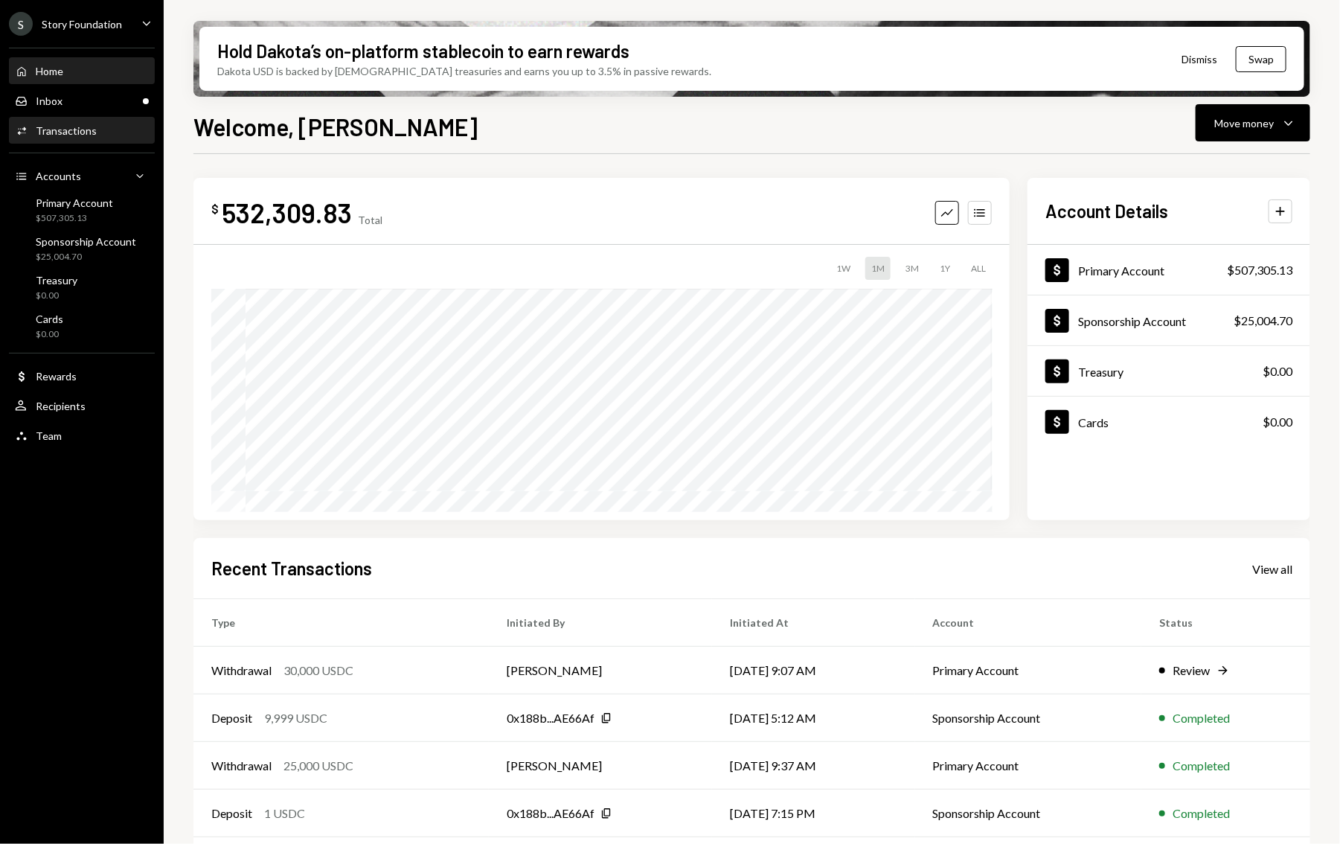
click at [83, 133] on div "Transactions" at bounding box center [66, 130] width 61 height 13
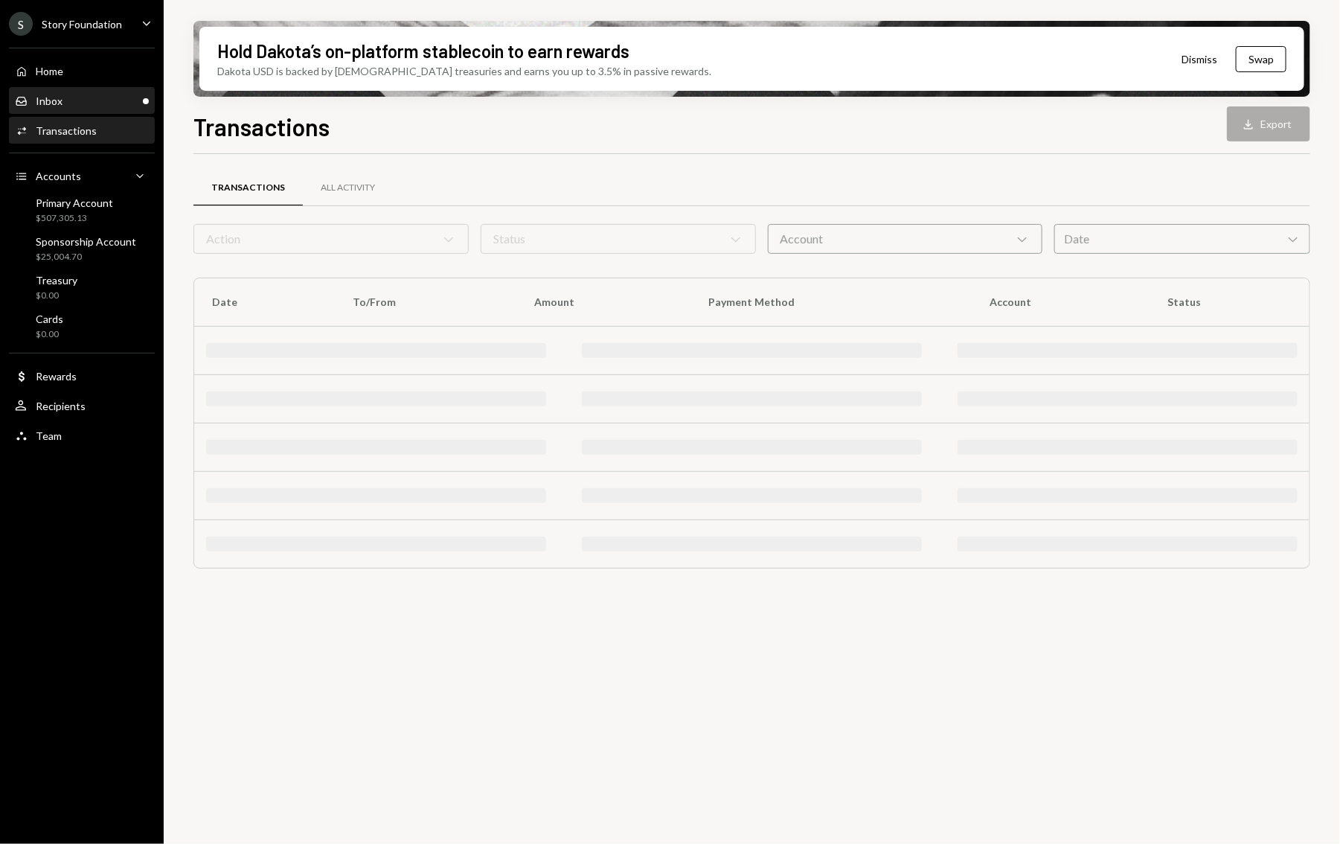
click at [83, 96] on div "Inbox Inbox" at bounding box center [82, 101] width 134 height 13
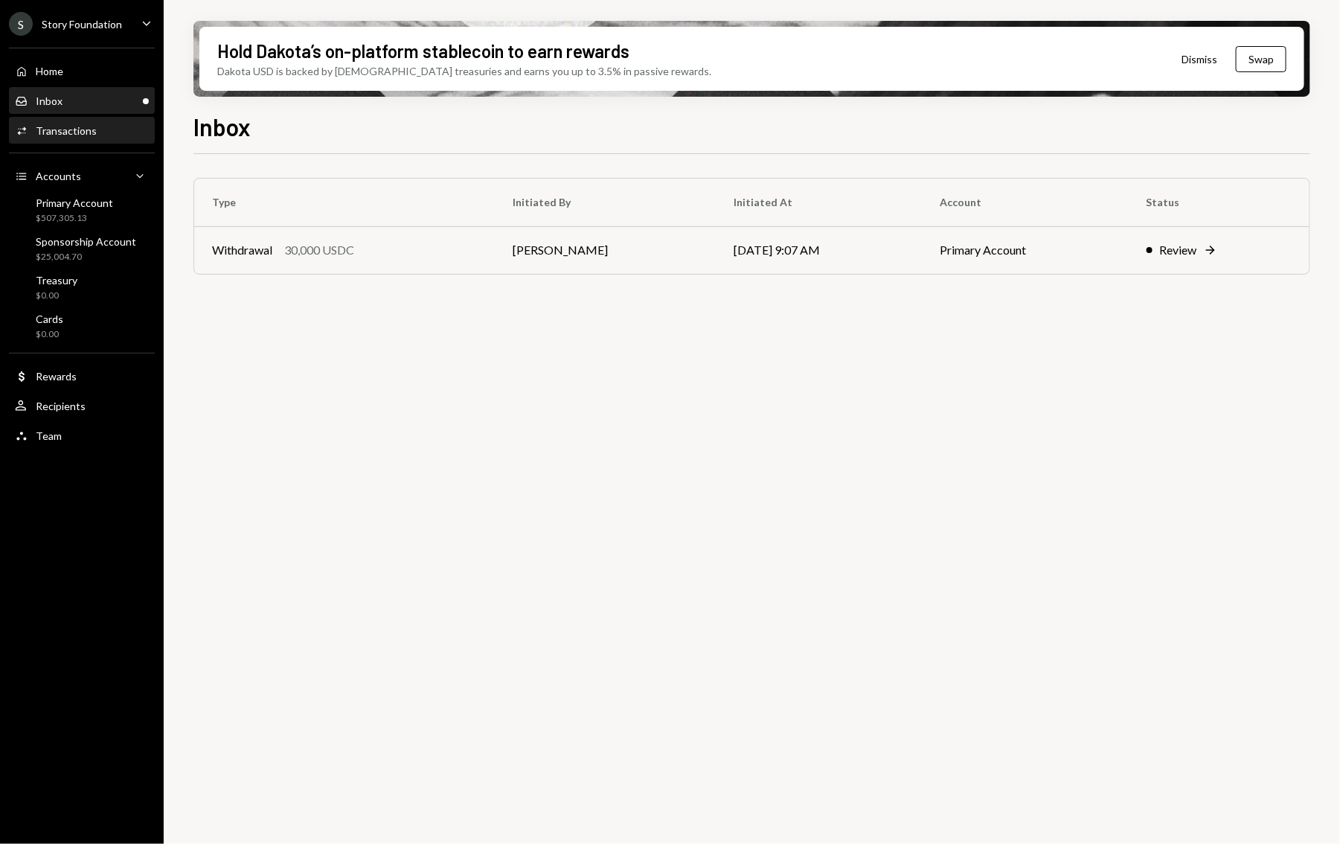
click at [57, 128] on div "Transactions" at bounding box center [66, 130] width 61 height 13
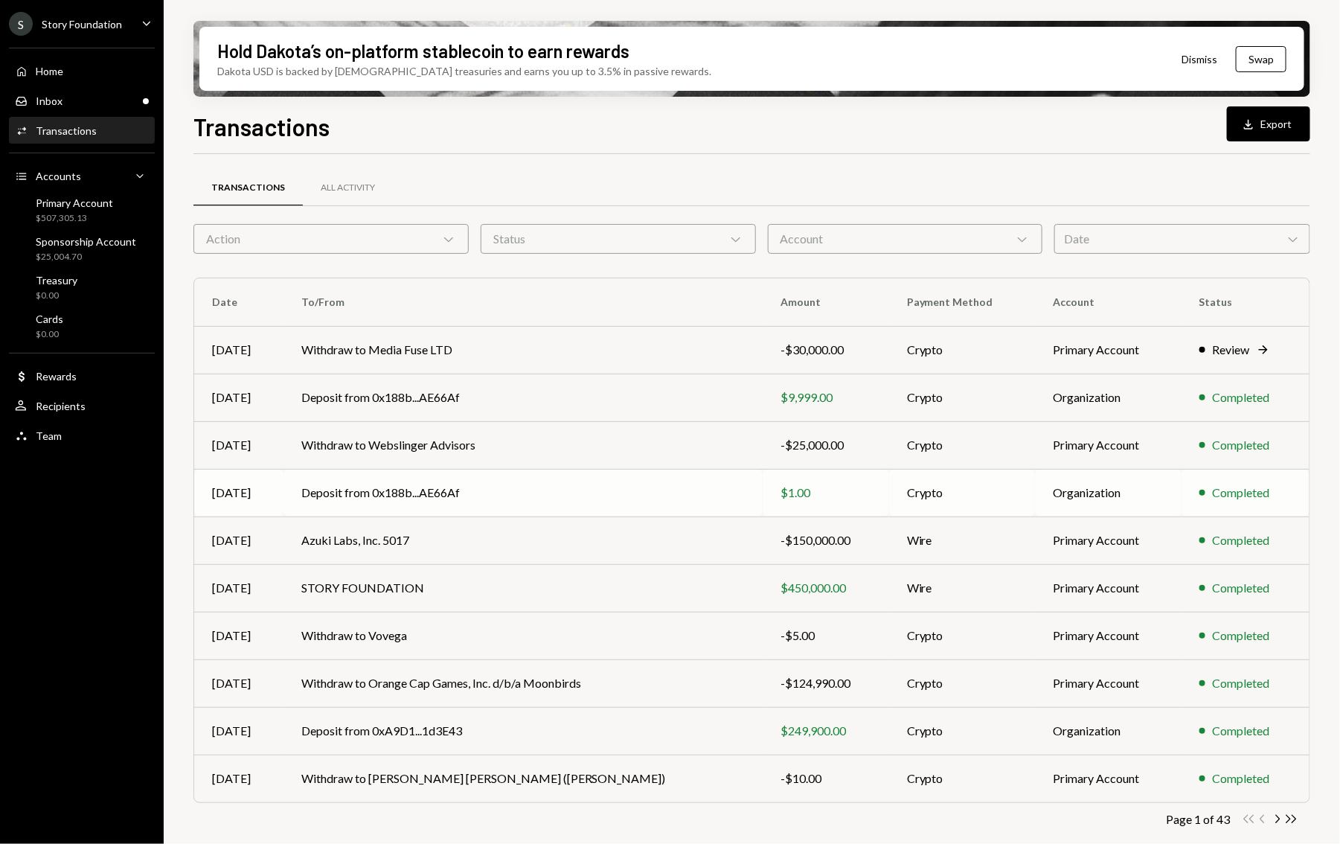
scroll to position [3, 0]
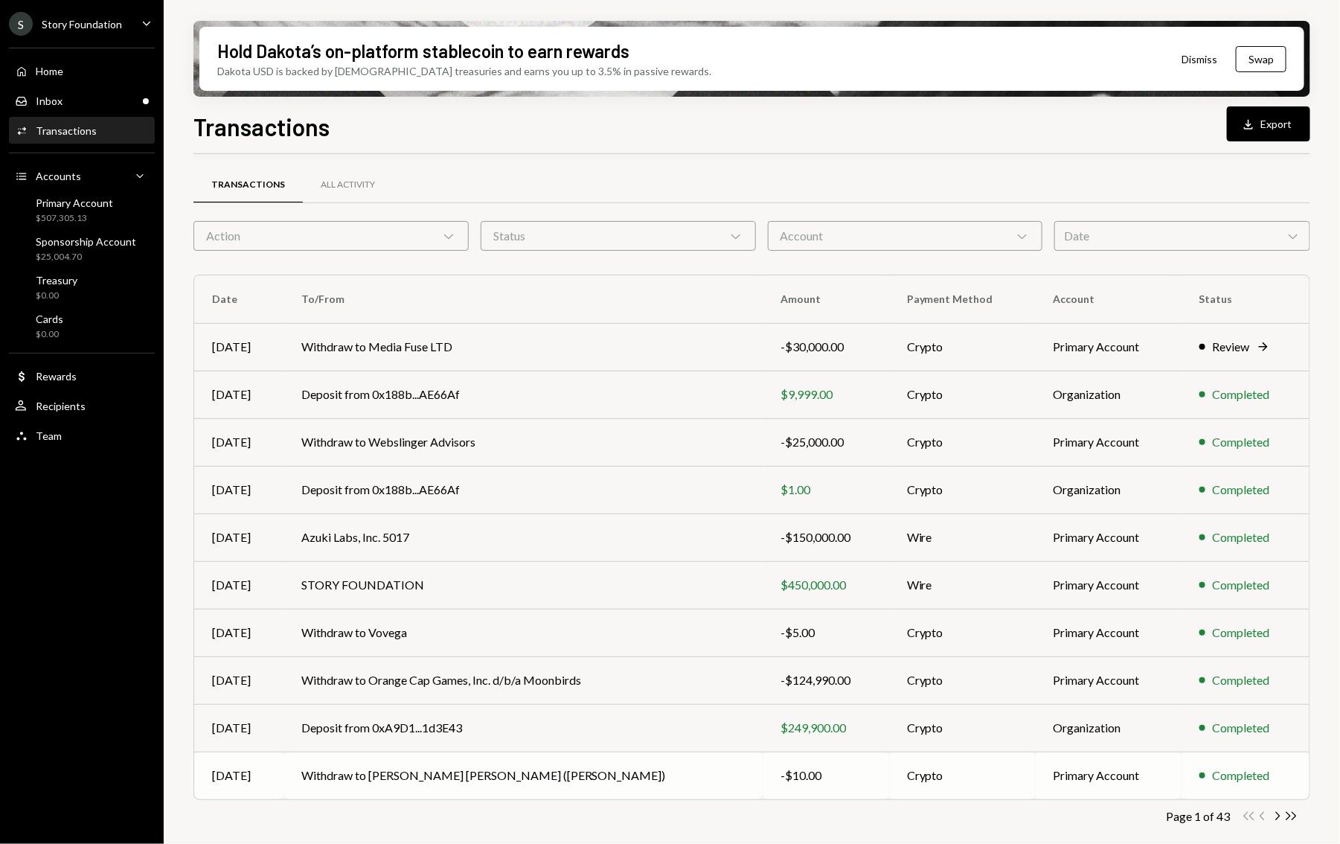
click at [763, 788] on td "-$10.00" at bounding box center [826, 776] width 127 height 48
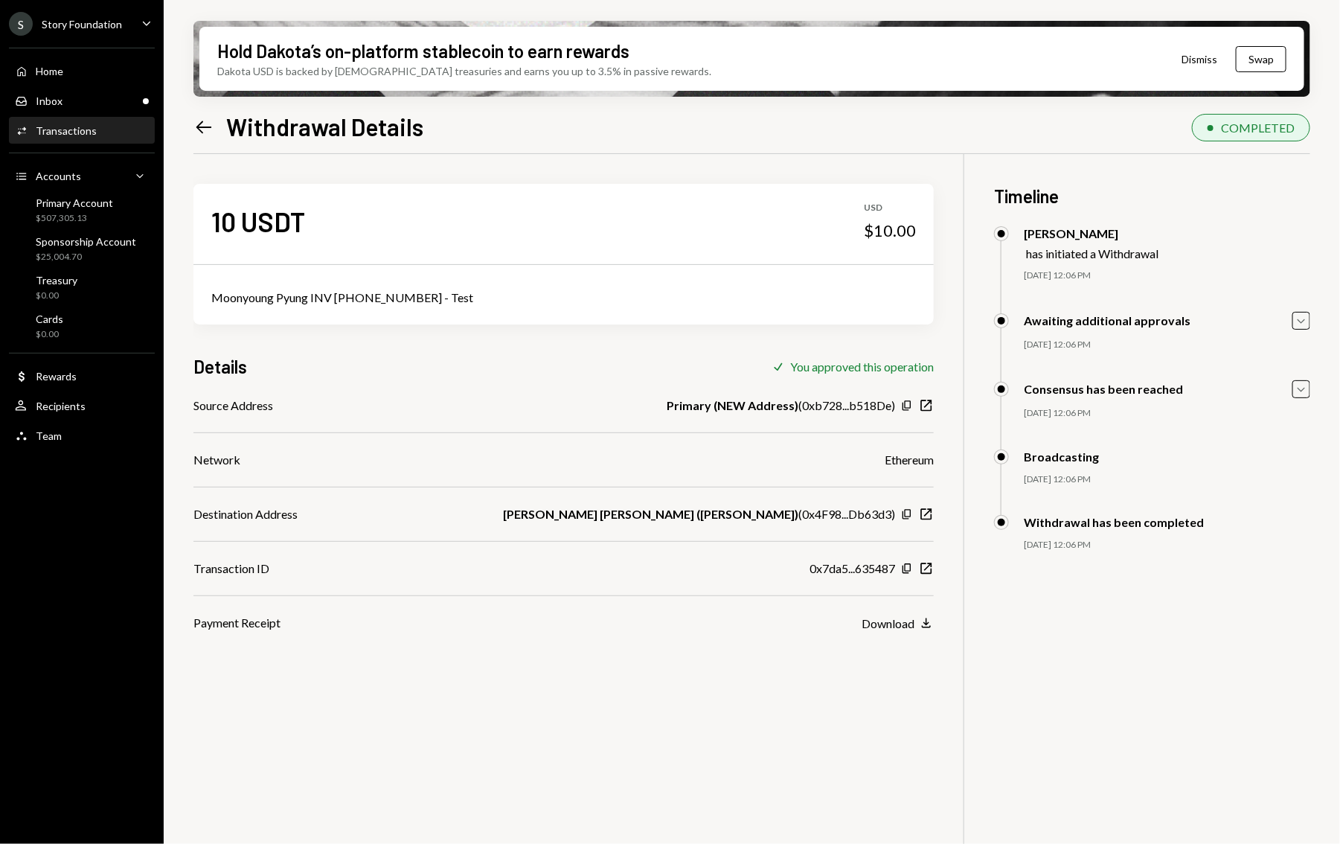
click at [336, 290] on div "Moonyoung Pyung INV 2025-09-001 - Test" at bounding box center [563, 298] width 705 height 18
copy div "Moonyoung Pyung INV 2025-09-001 - Test"
click at [86, 63] on div "Home Home" at bounding box center [82, 71] width 134 height 25
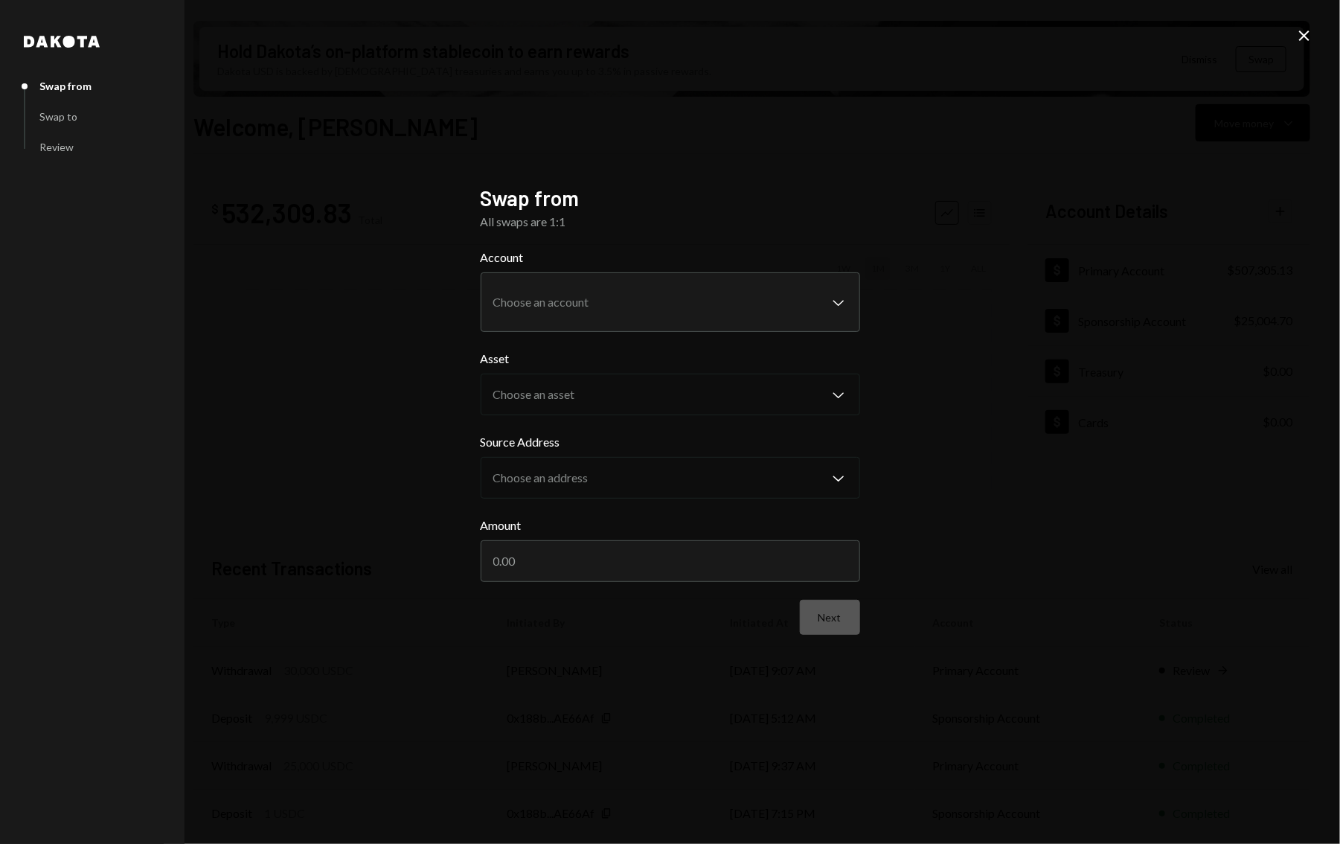
scroll to position [53, 0]
click at [1304, 35] on icon at bounding box center [1304, 36] width 10 height 10
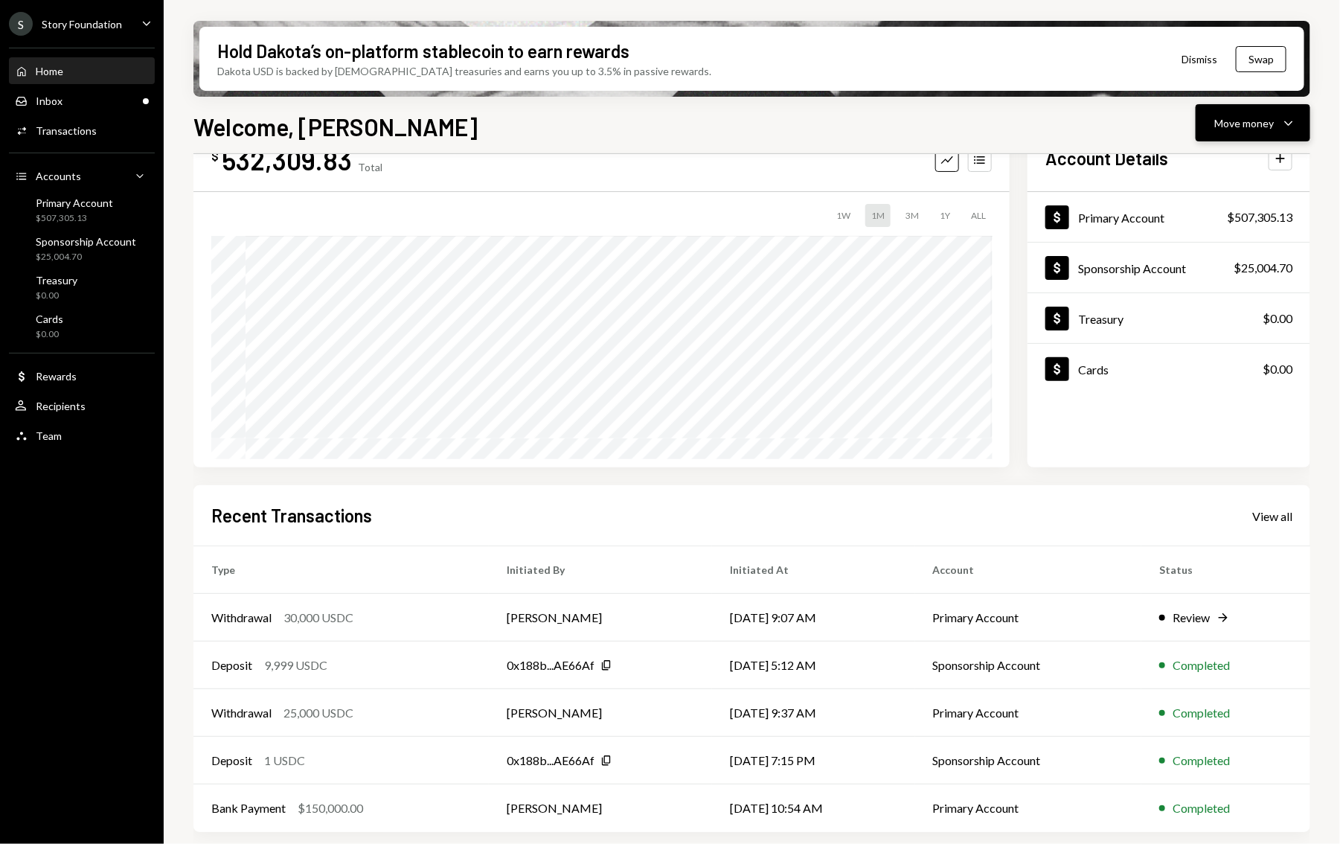
click at [1296, 114] on icon "Caret Down" at bounding box center [1289, 123] width 18 height 18
click at [1248, 148] on div "Withdraw Send Convert Transfer Deposit Deposit Swap Swap stablecoins" at bounding box center [1230, 224] width 161 height 158
click at [1240, 158] on div "Withdraw Send" at bounding box center [1230, 167] width 149 height 33
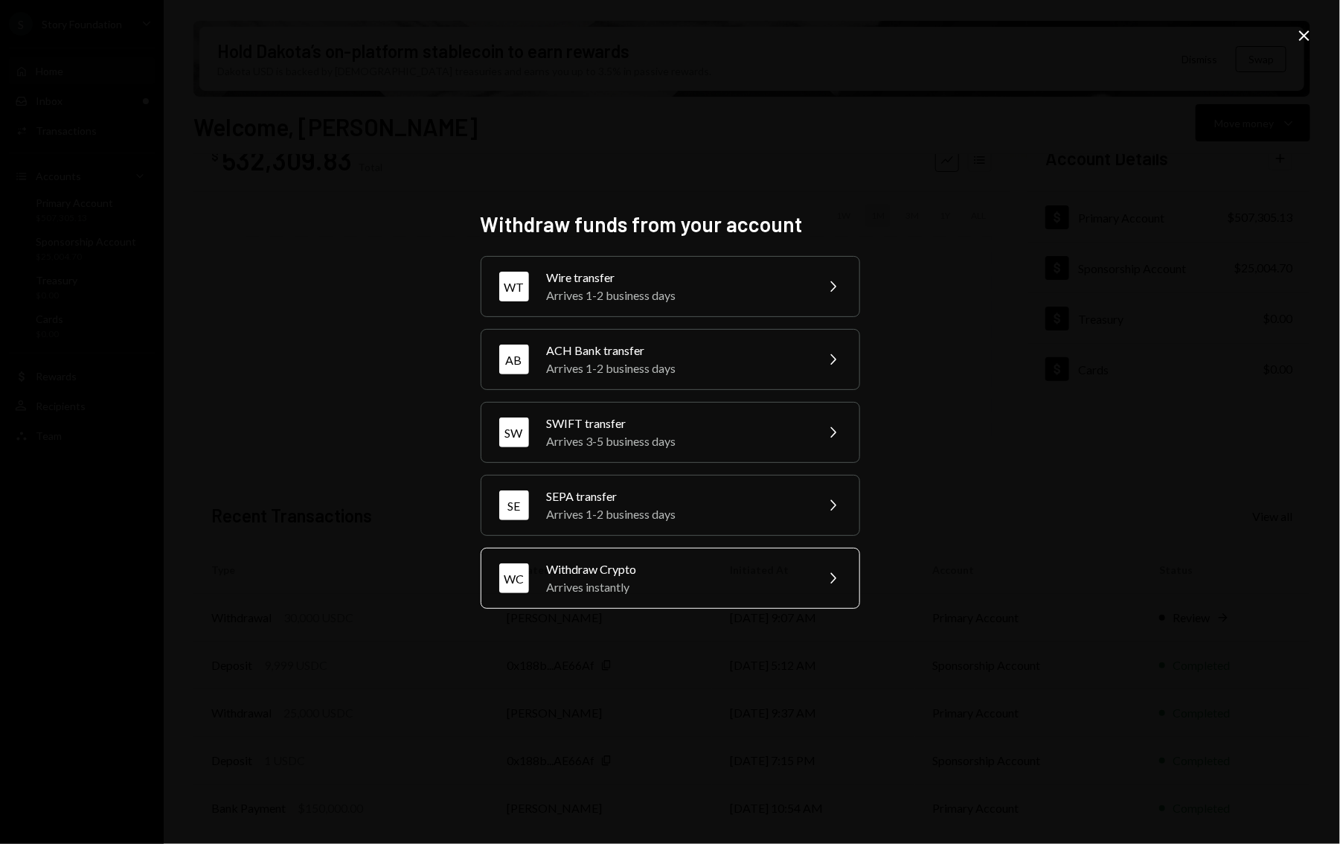
click at [674, 596] on div "WC Withdraw Crypto Arrives instantly Chevron Right" at bounding box center [671, 578] width 380 height 61
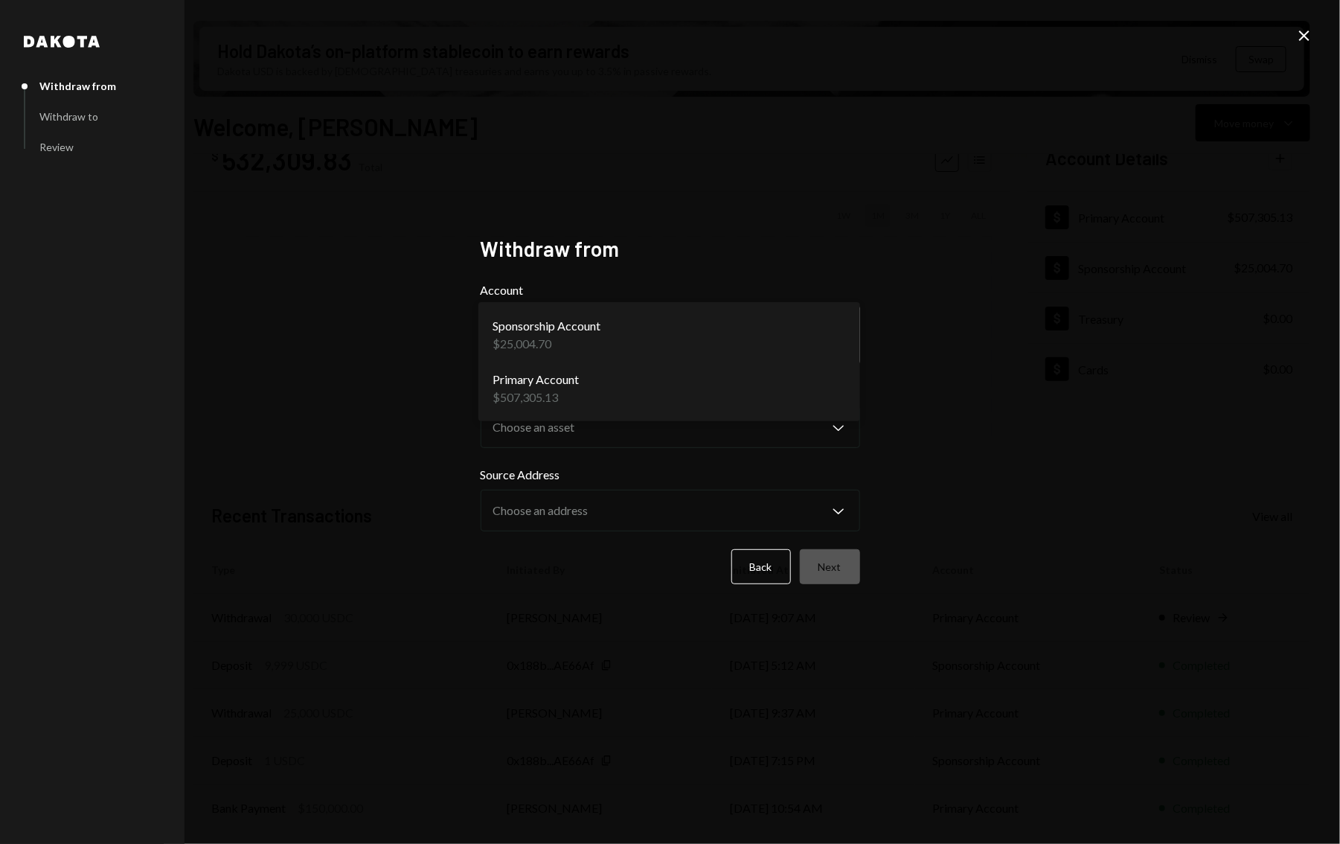
click at [654, 313] on body "S Story Foundation Caret Down Home Home Inbox Inbox Activities Transactions Acc…" at bounding box center [670, 422] width 1340 height 844
select select "**********"
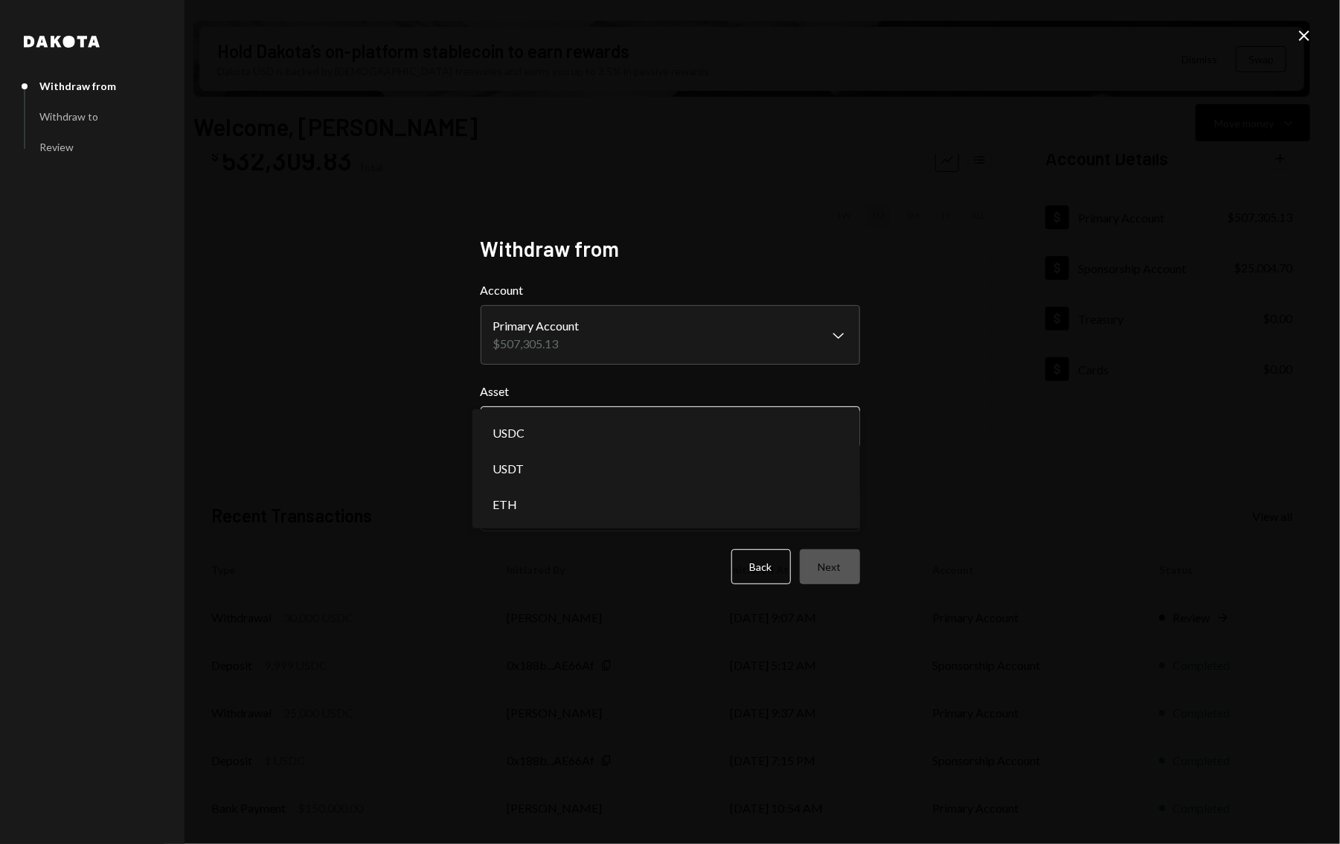
click at [609, 447] on body "S Story Foundation Caret Down Home Home Inbox Inbox Activities Transactions Acc…" at bounding box center [670, 422] width 1340 height 844
select select "****"
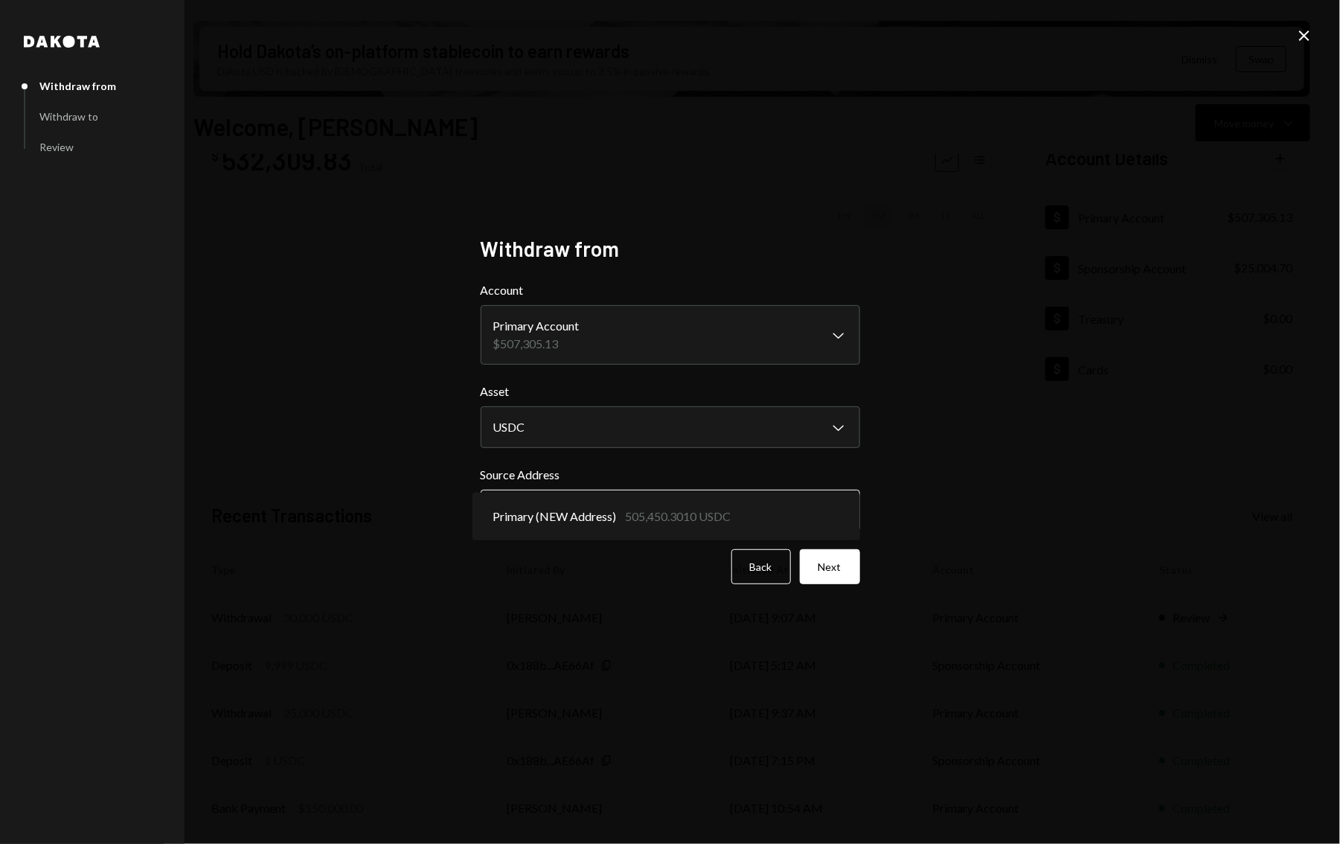
click at [621, 510] on body "S Story Foundation Caret Down Home Home Inbox Inbox Activities Transactions Acc…" at bounding box center [670, 422] width 1340 height 844
click at [842, 565] on button "Next" at bounding box center [830, 566] width 60 height 35
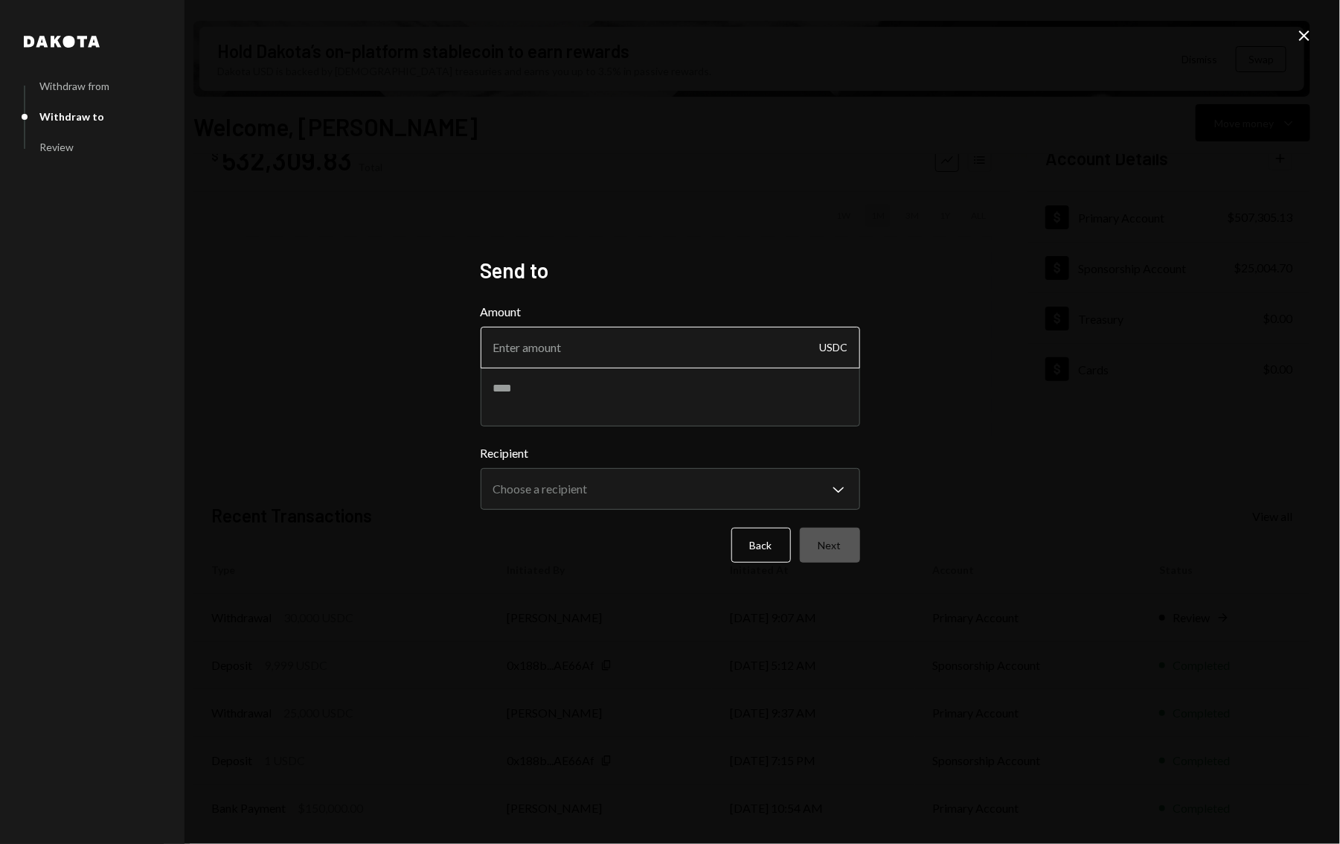
click at [595, 356] on input "Amount" at bounding box center [671, 348] width 380 height 42
type input "2990"
click at [585, 414] on textarea at bounding box center [671, 397] width 380 height 60
paste textarea "**********"
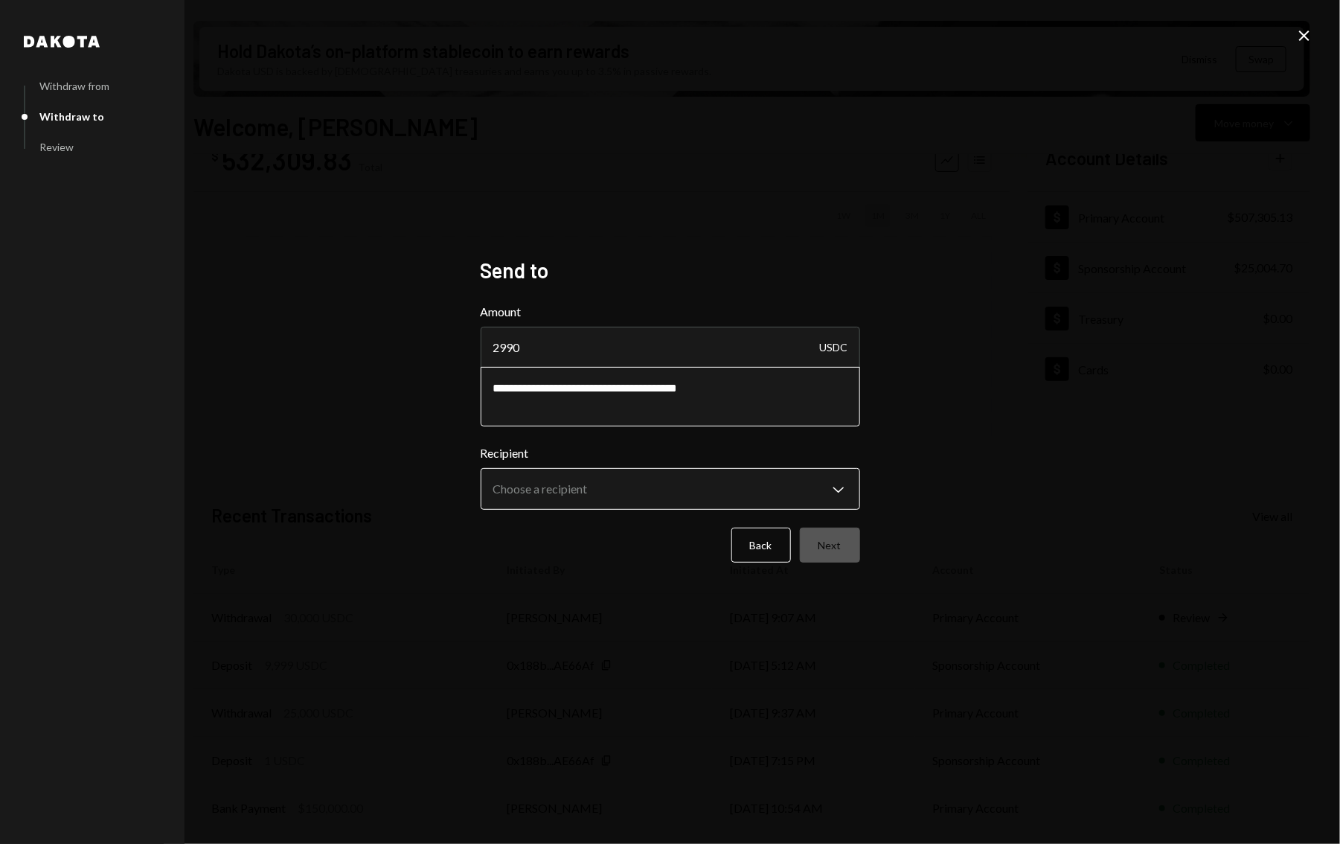
type textarea "**********"
click at [614, 493] on body "S Story Foundation Caret Down Home Home Inbox Inbox Activities Transactions Acc…" at bounding box center [670, 422] width 1340 height 844
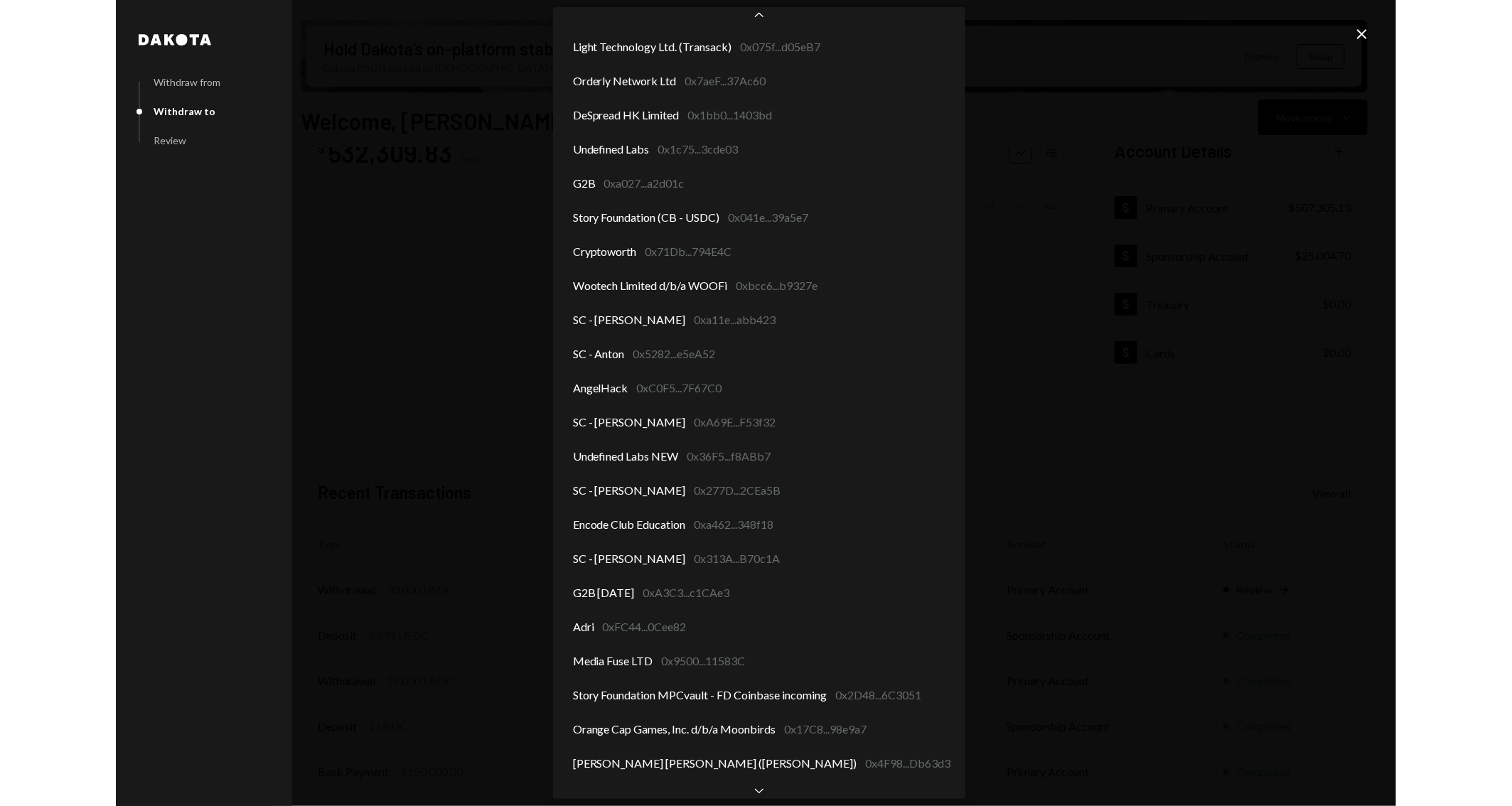
scroll to position [2034, 0]
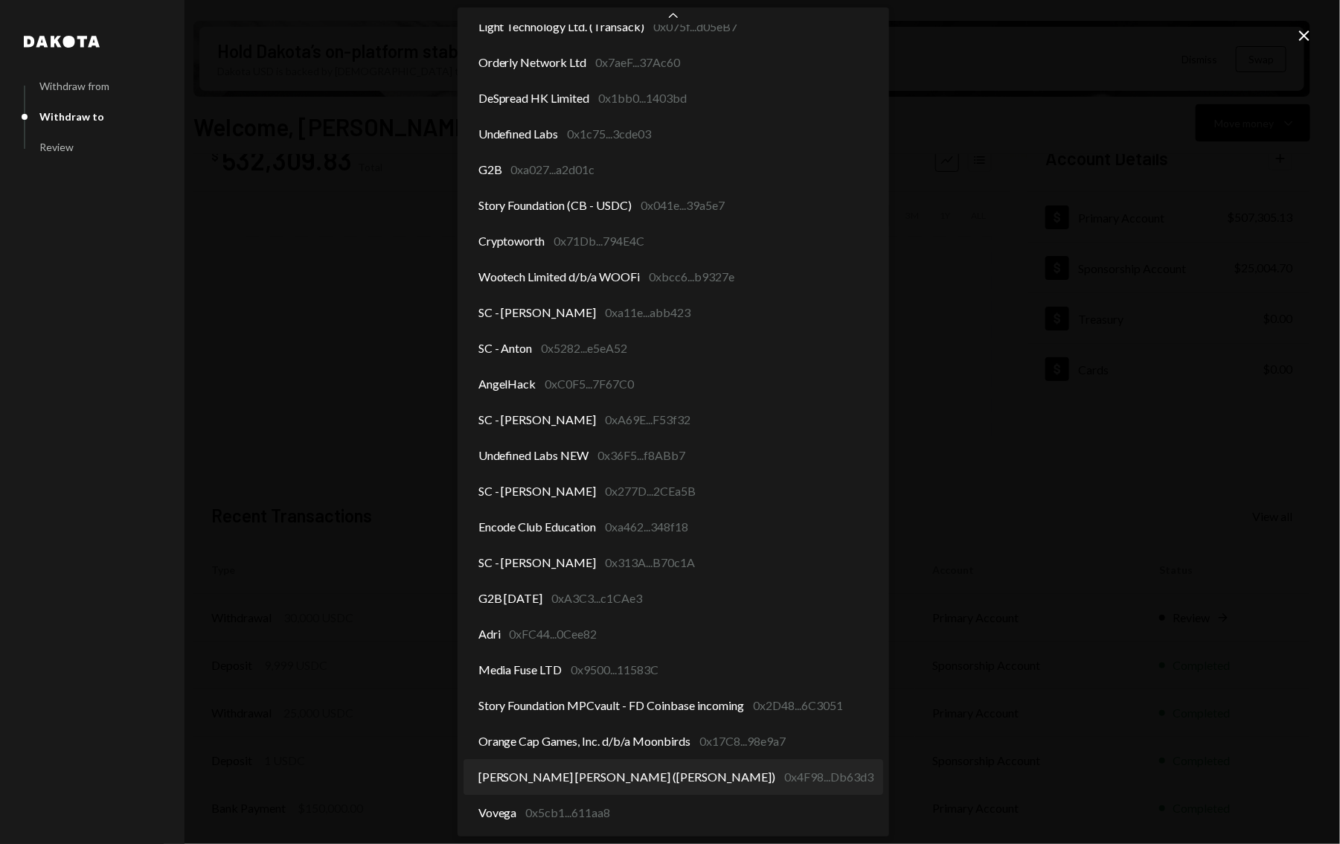
select select "**********"
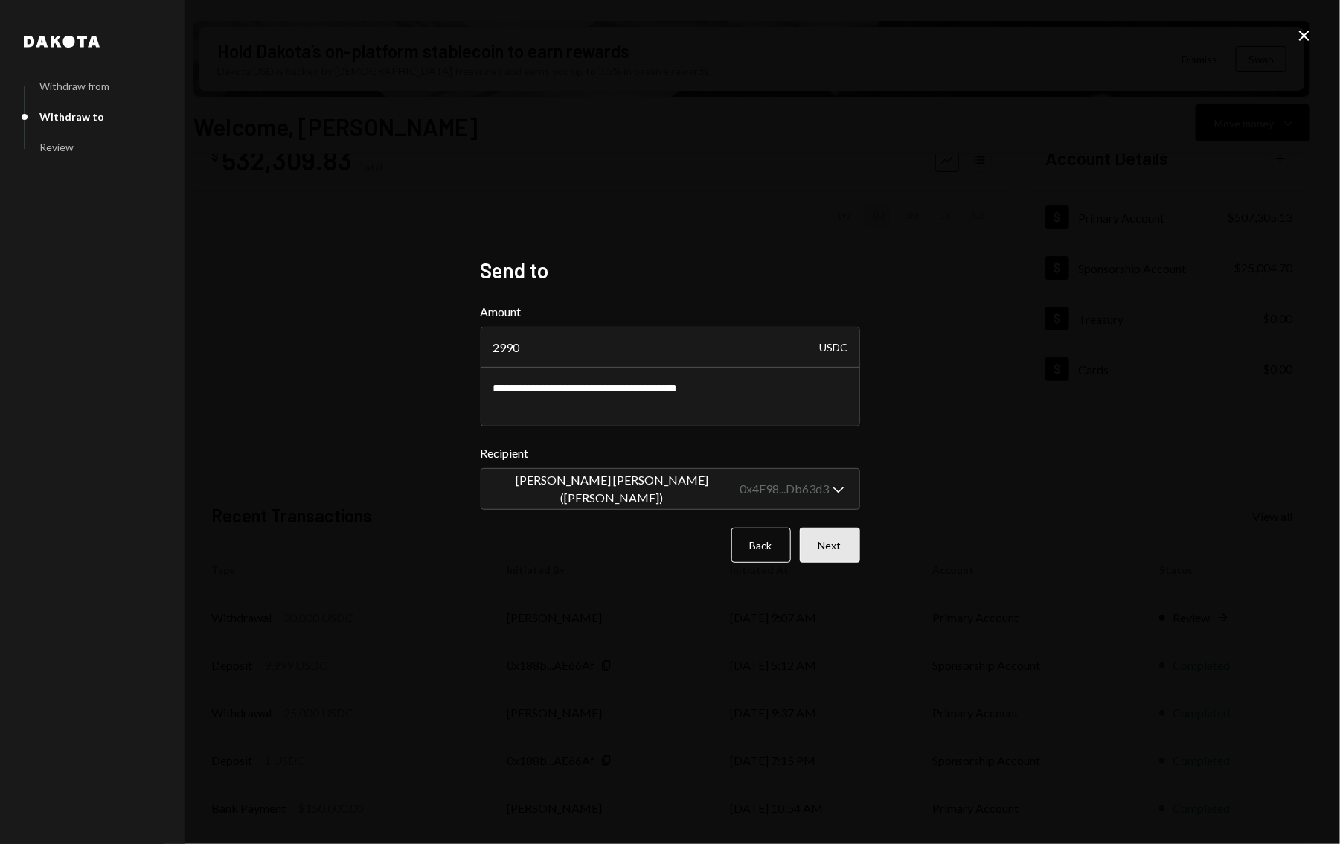
click at [835, 557] on button "Next" at bounding box center [830, 545] width 60 height 35
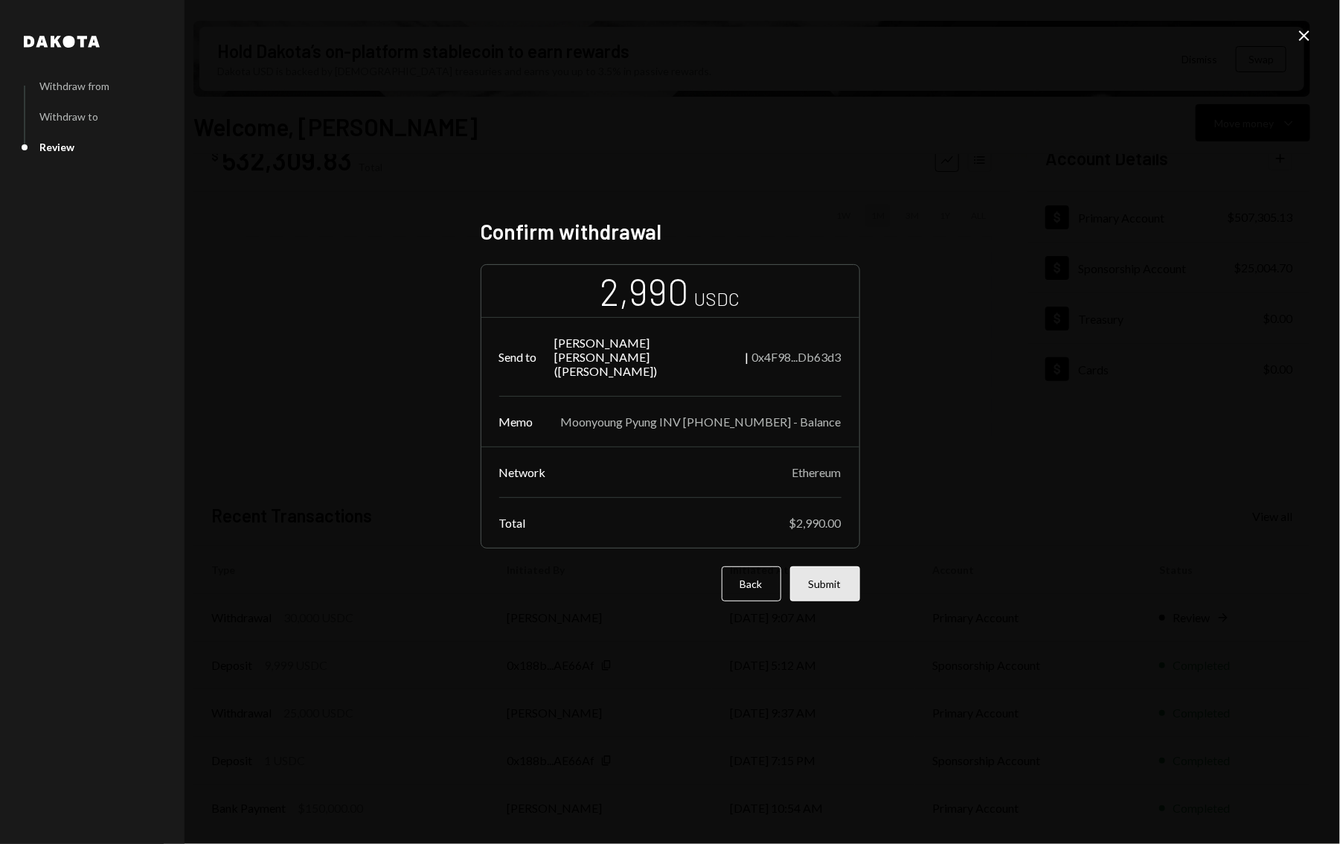
click at [842, 575] on button "Submit" at bounding box center [825, 583] width 70 height 35
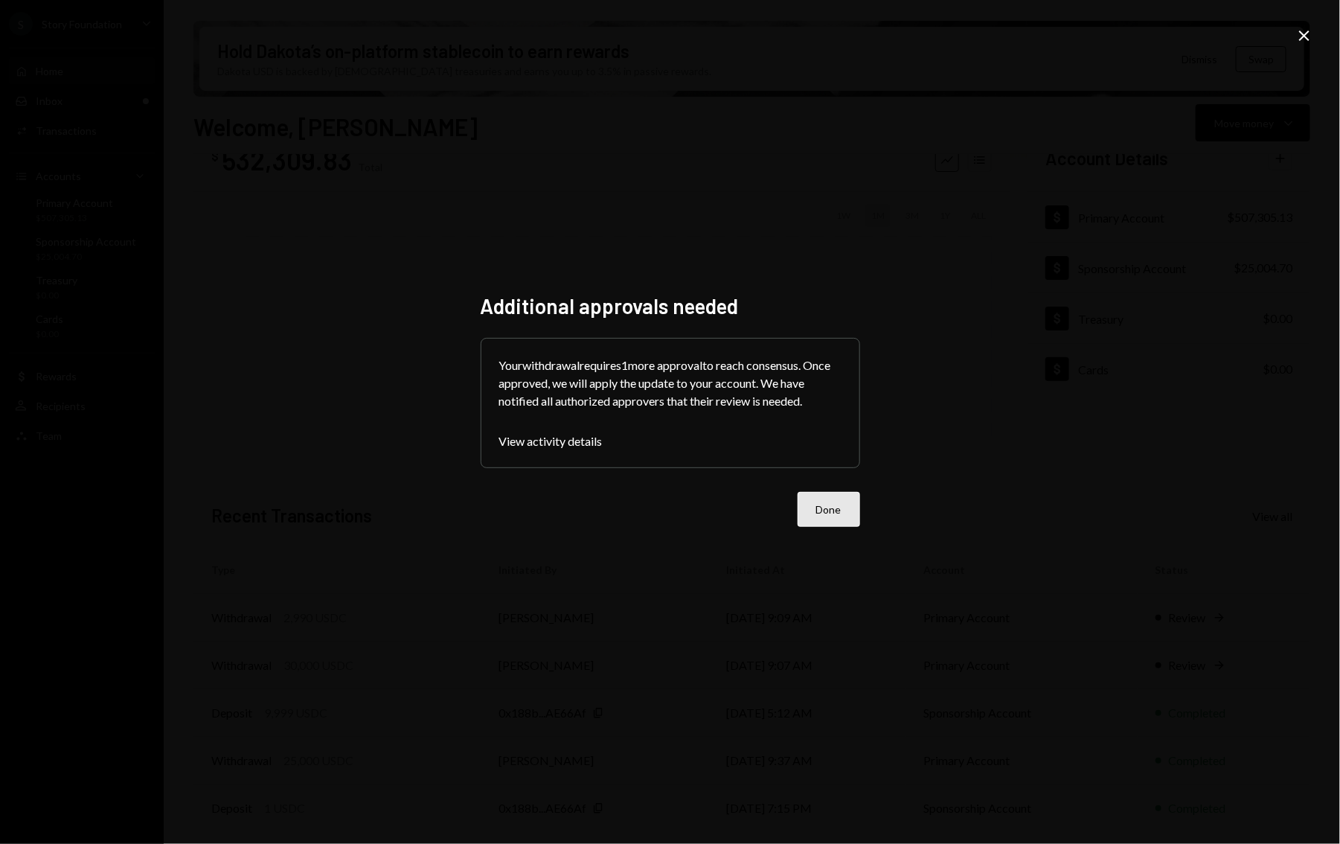
click at [839, 519] on button "Done" at bounding box center [829, 509] width 63 height 35
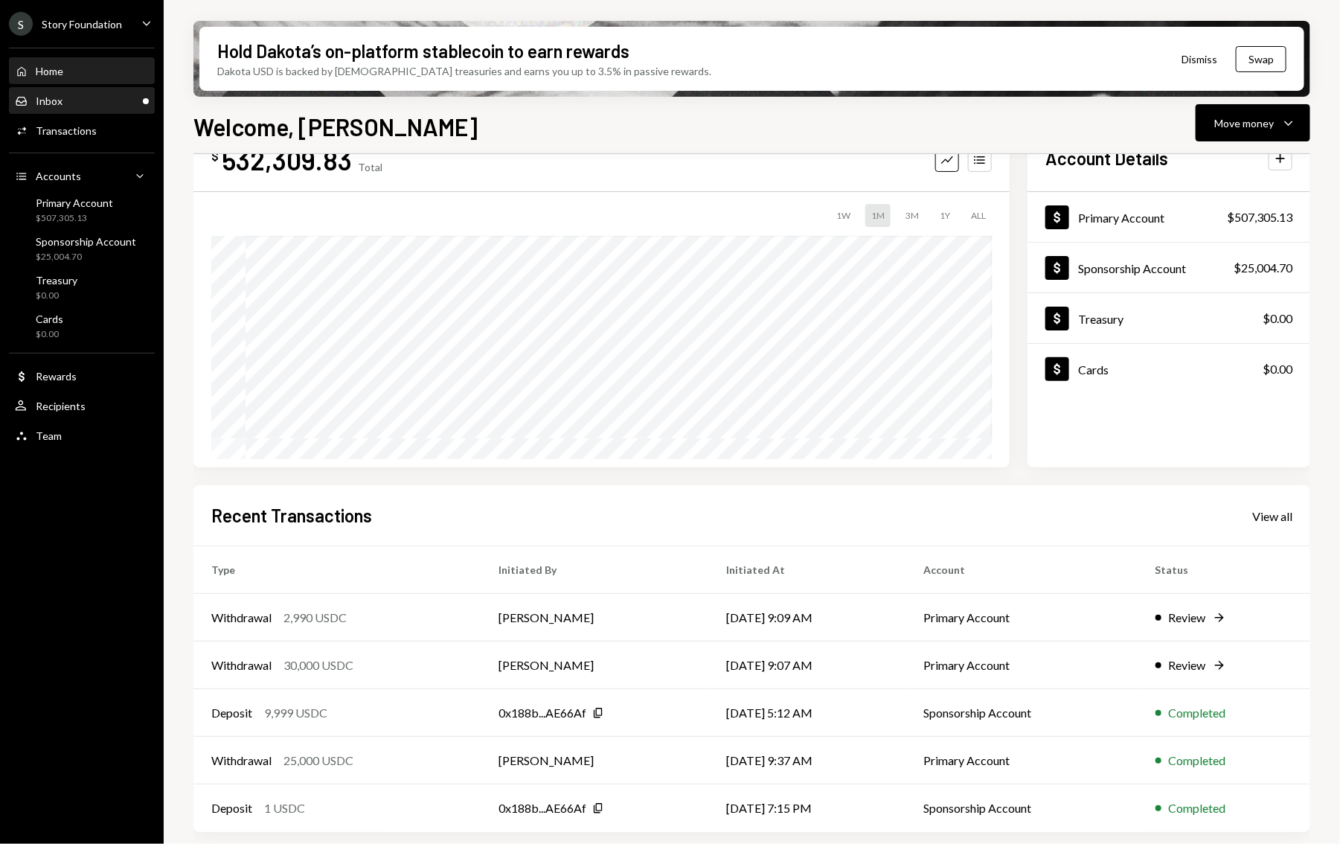
click at [42, 104] on div "Inbox" at bounding box center [49, 101] width 27 height 13
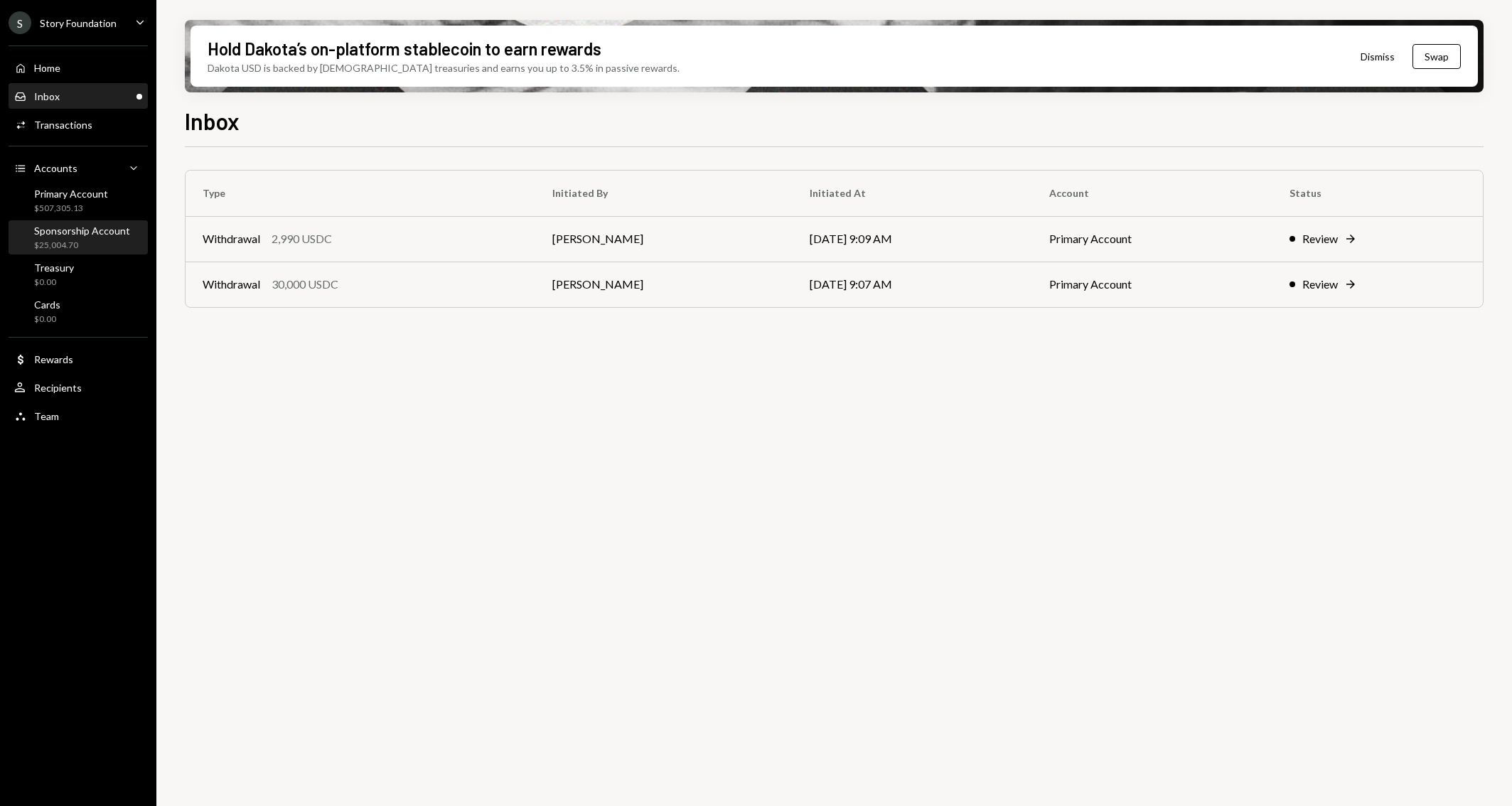
click at [81, 226] on div "Sponsorship Account" at bounding box center [82, 230] width 96 height 12
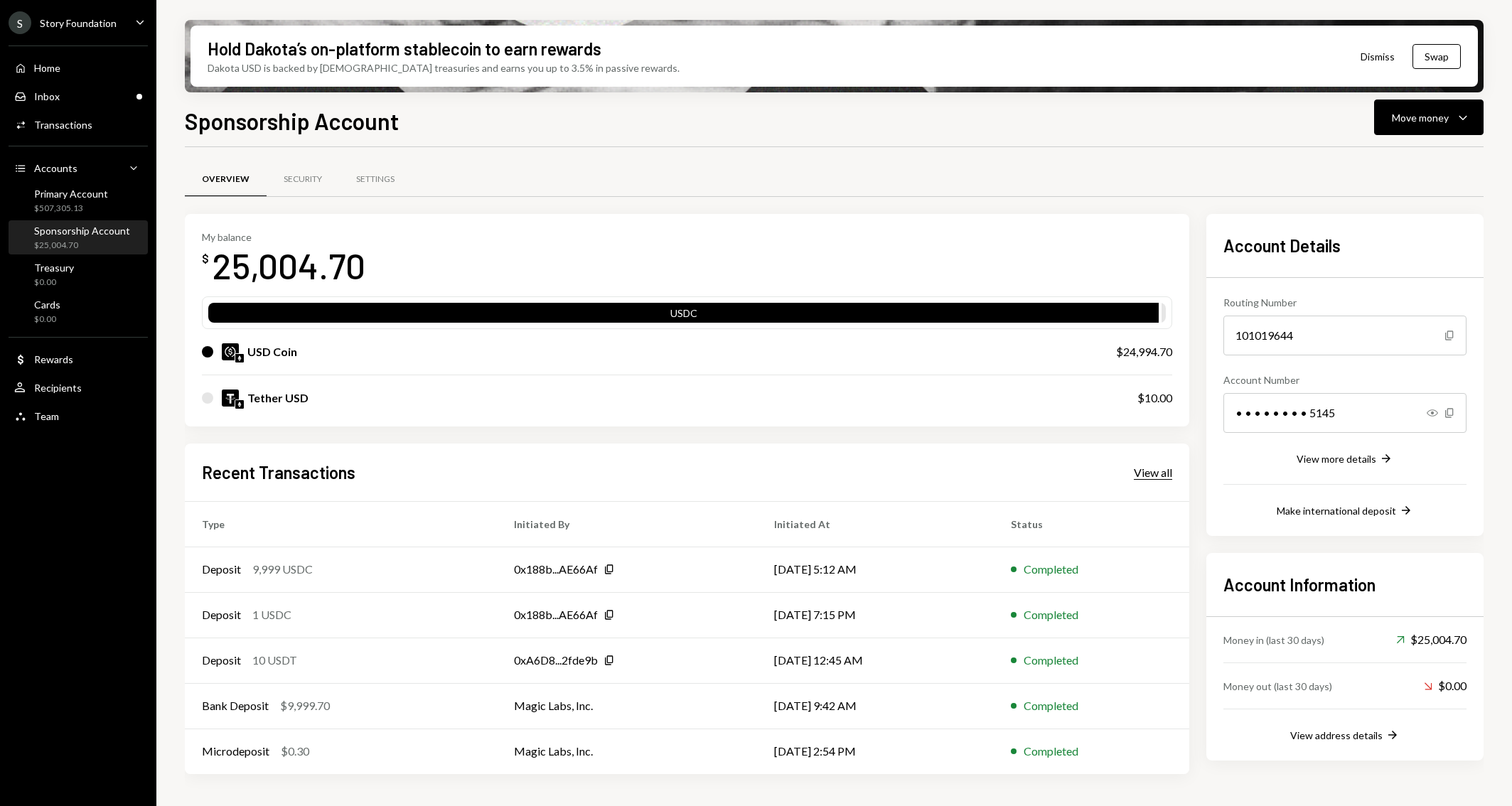
click at [1155, 471] on div "View all" at bounding box center [1153, 472] width 38 height 14
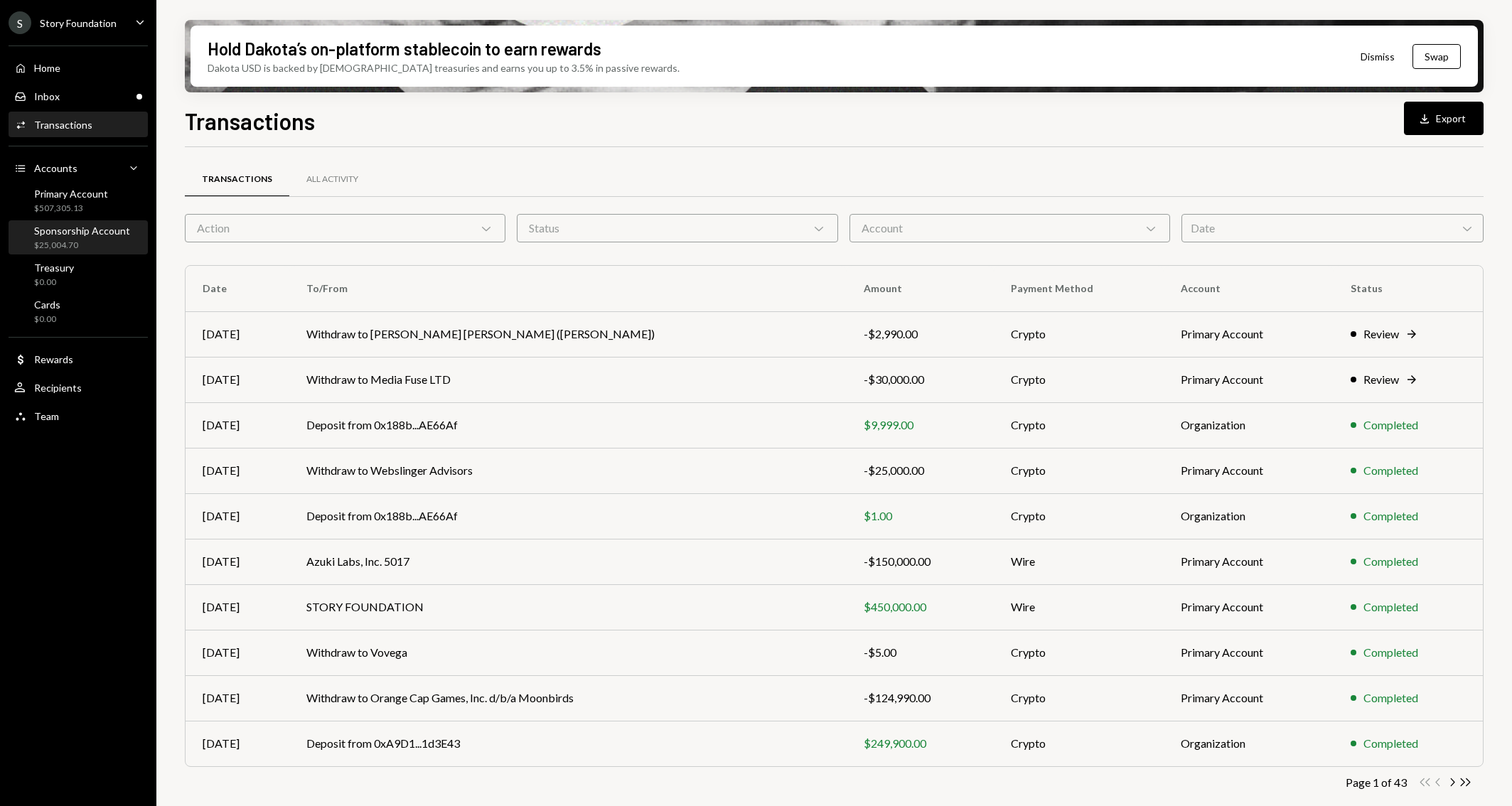
click at [80, 226] on div "Sponsorship Account" at bounding box center [82, 230] width 96 height 12
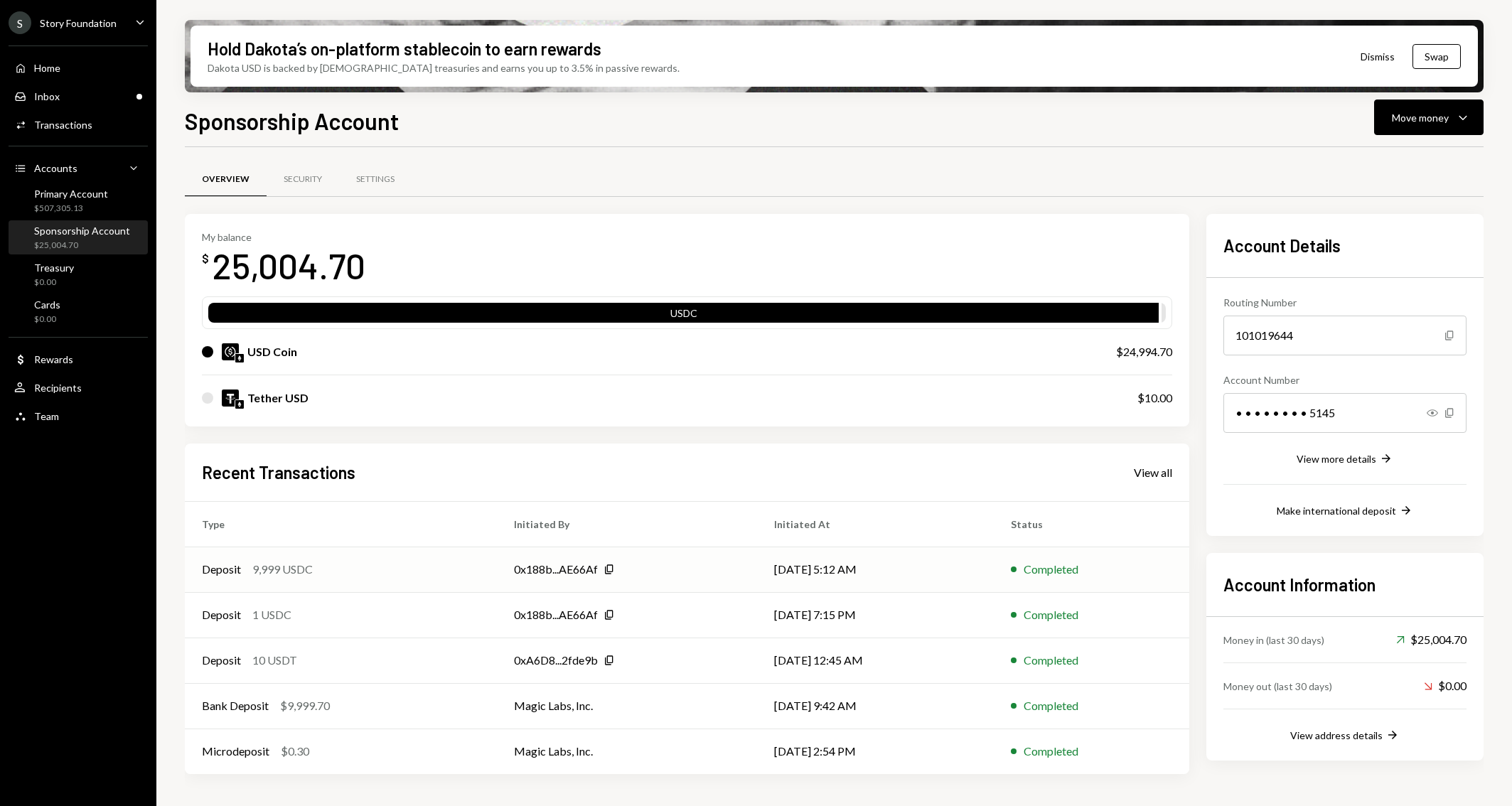
click at [404, 563] on div "Deposit 9,999 USDC" at bounding box center [340, 569] width 278 height 17
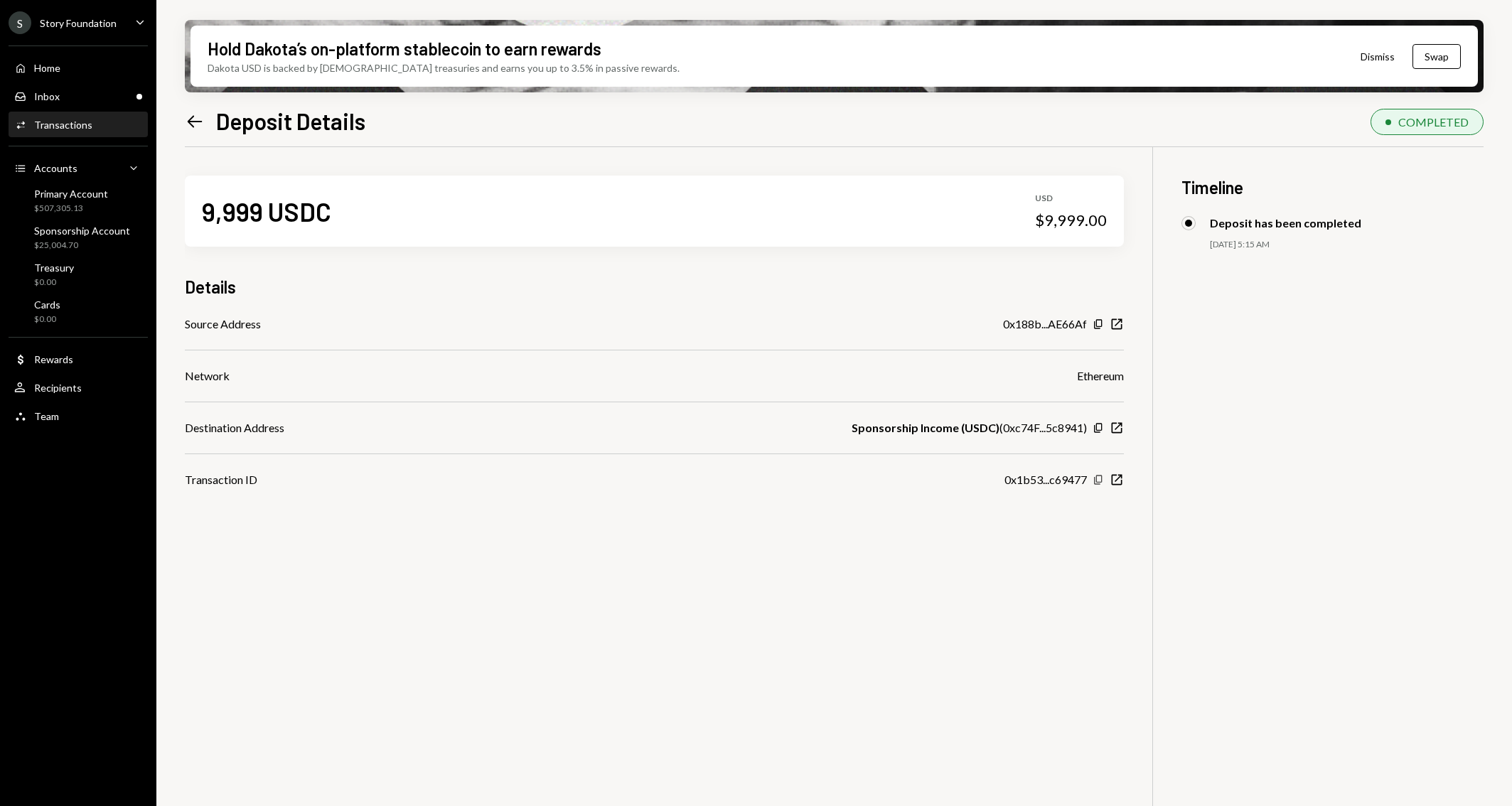
click at [1094, 479] on icon "button" at bounding box center [1097, 479] width 8 height 10
click at [82, 244] on div "$25,004.70" at bounding box center [82, 245] width 96 height 12
